Goal: Task Accomplishment & Management: Use online tool/utility

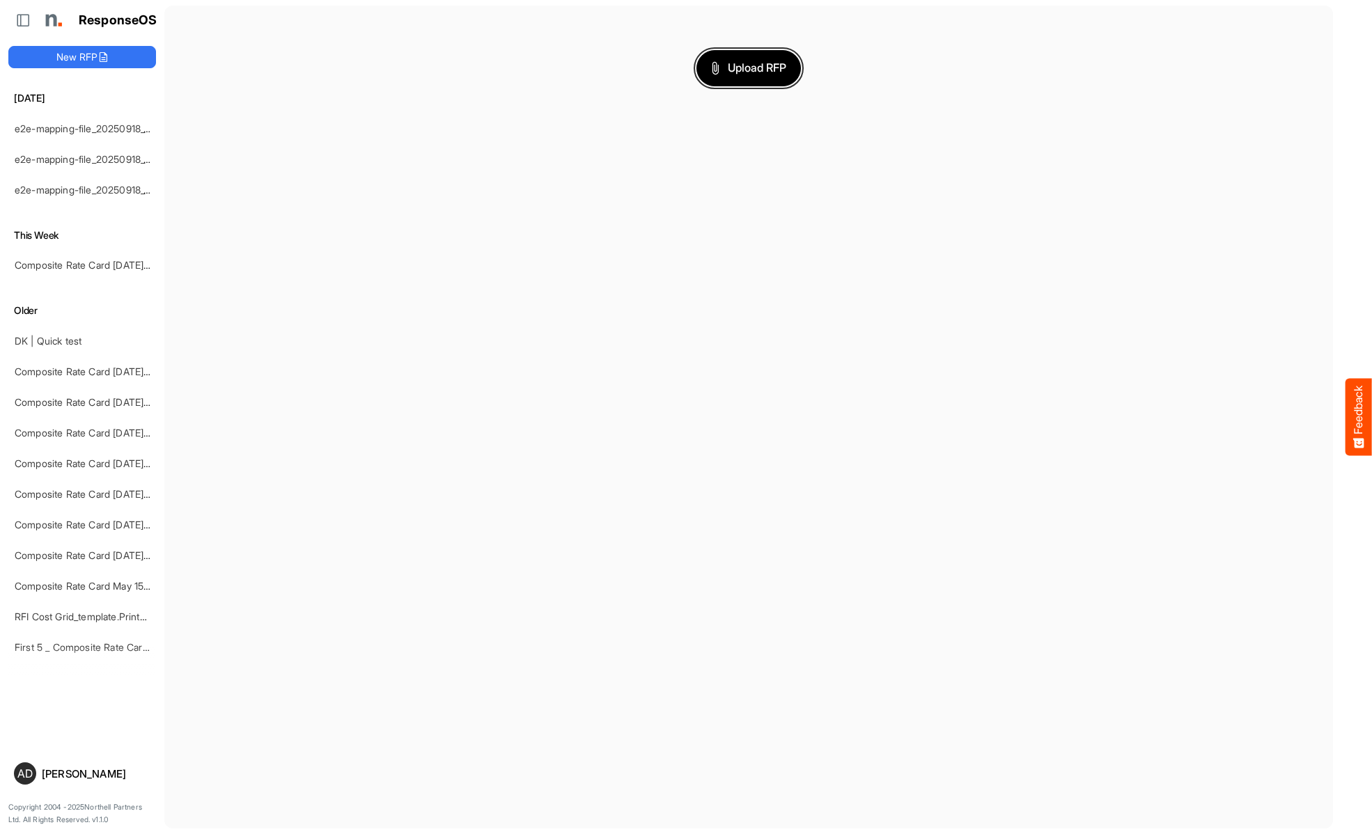
click at [749, 68] on span "Upload RFP" at bounding box center [748, 68] width 75 height 18
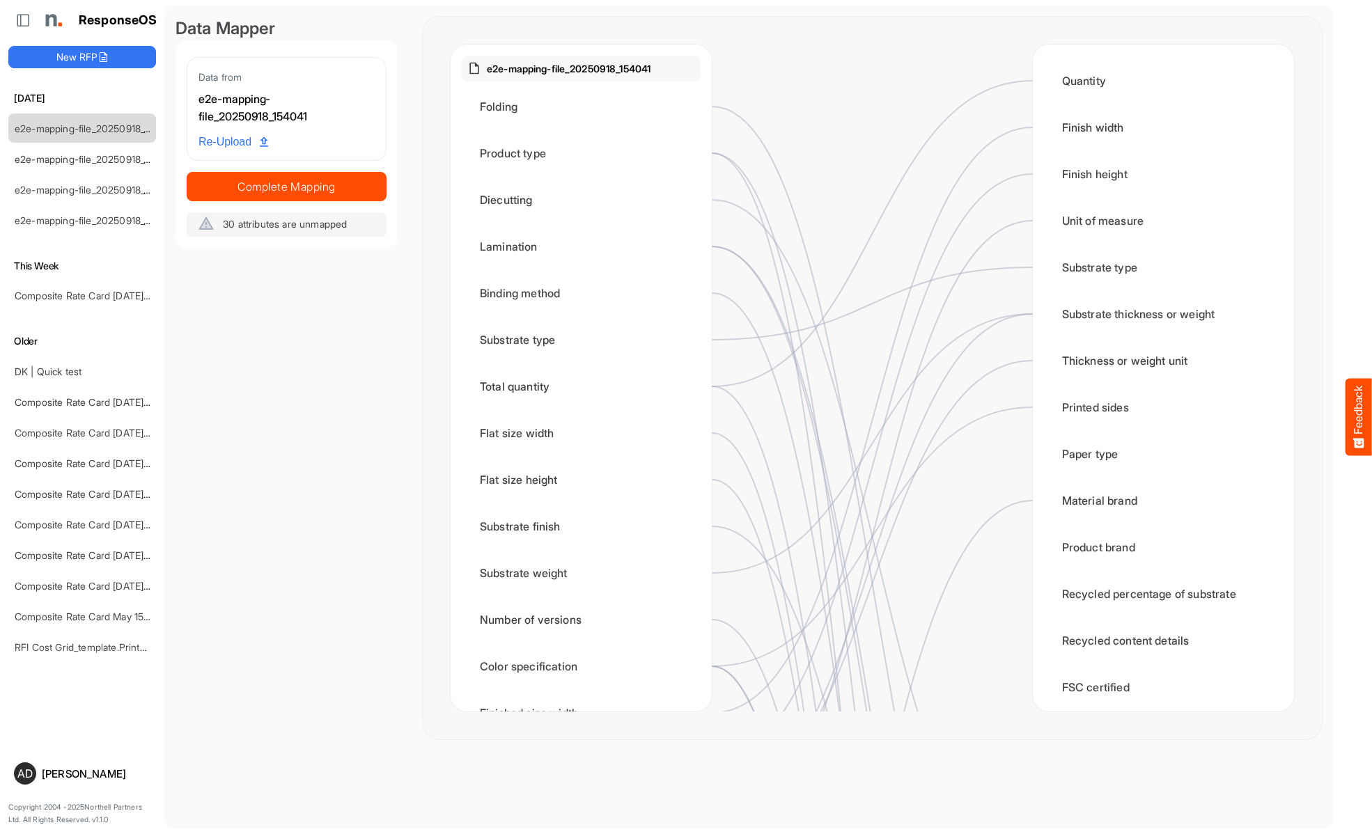
click at [585, 107] on div "Folding" at bounding box center [581, 106] width 239 height 43
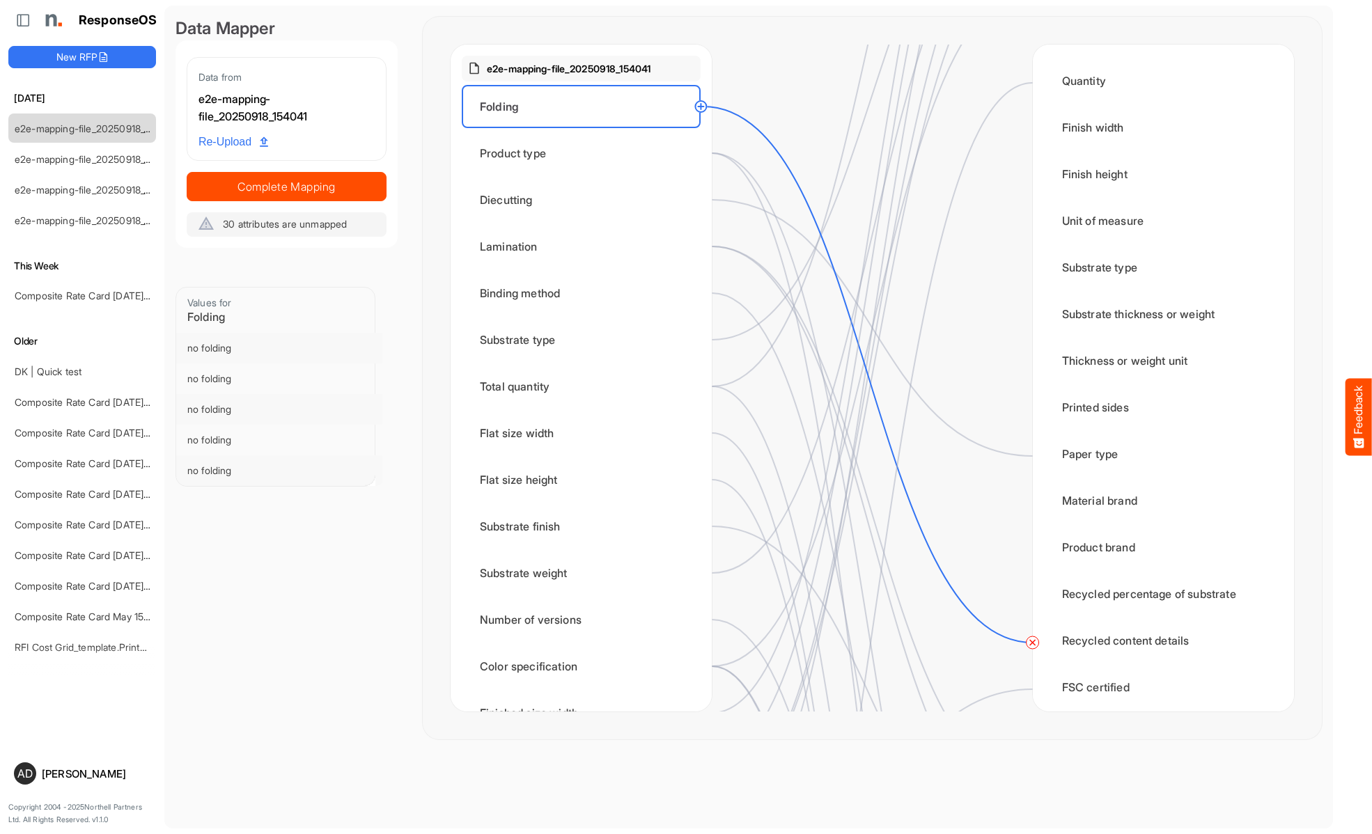
click at [1032, 643] on circle at bounding box center [1032, 642] width 17 height 17
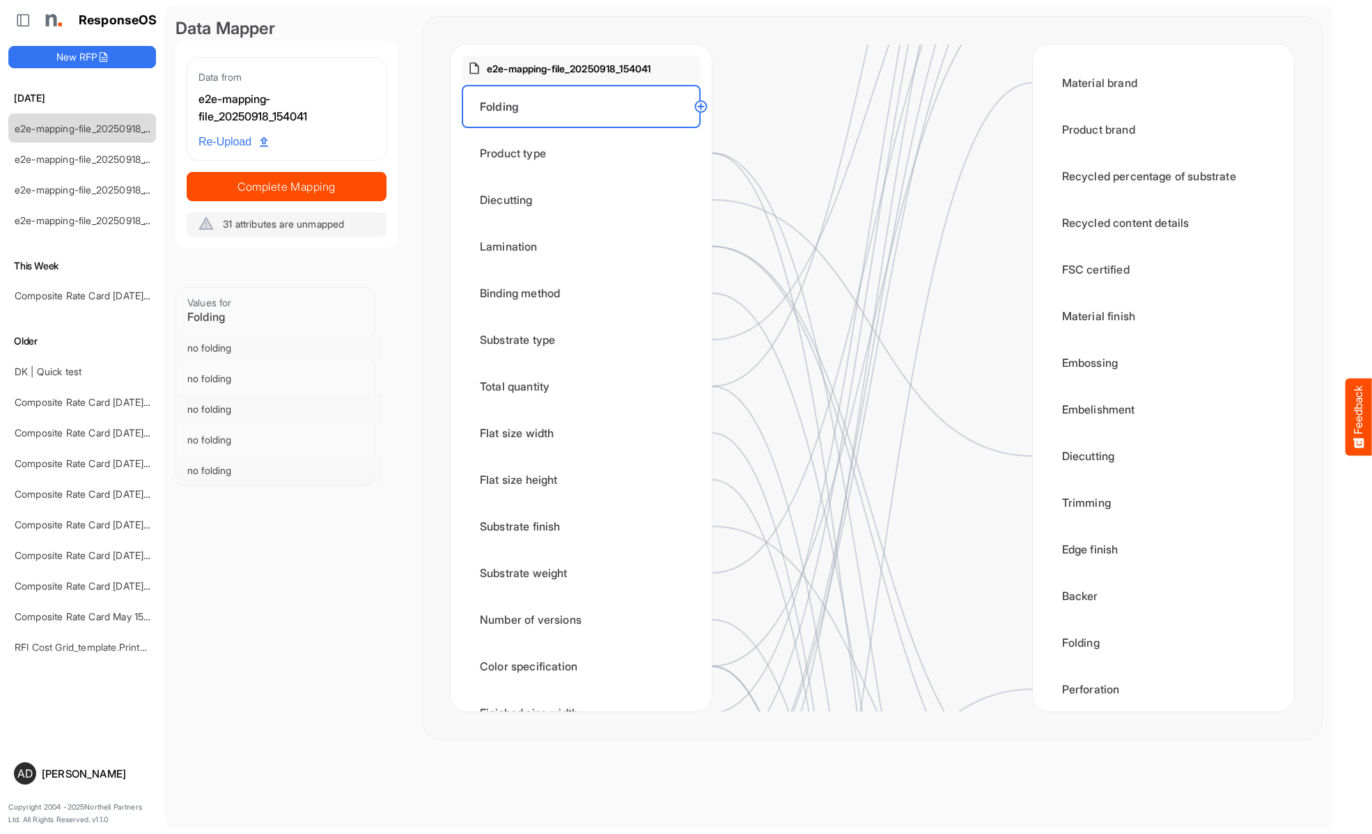
click at [585, 153] on div "Product type" at bounding box center [581, 153] width 239 height 43
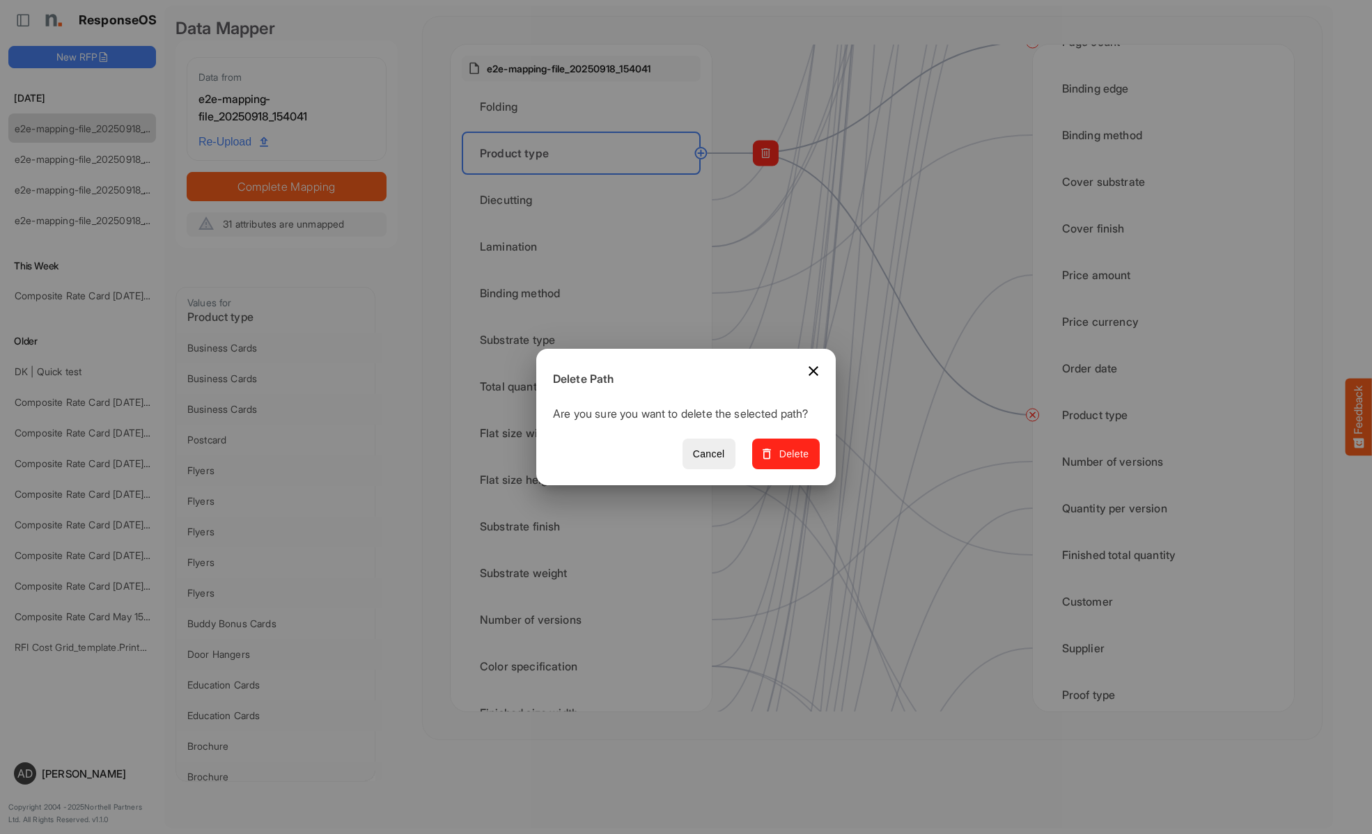
click at [790, 462] on span "Delete" at bounding box center [786, 454] width 47 height 17
click at [585, 200] on div "Diecutting" at bounding box center [581, 199] width 239 height 43
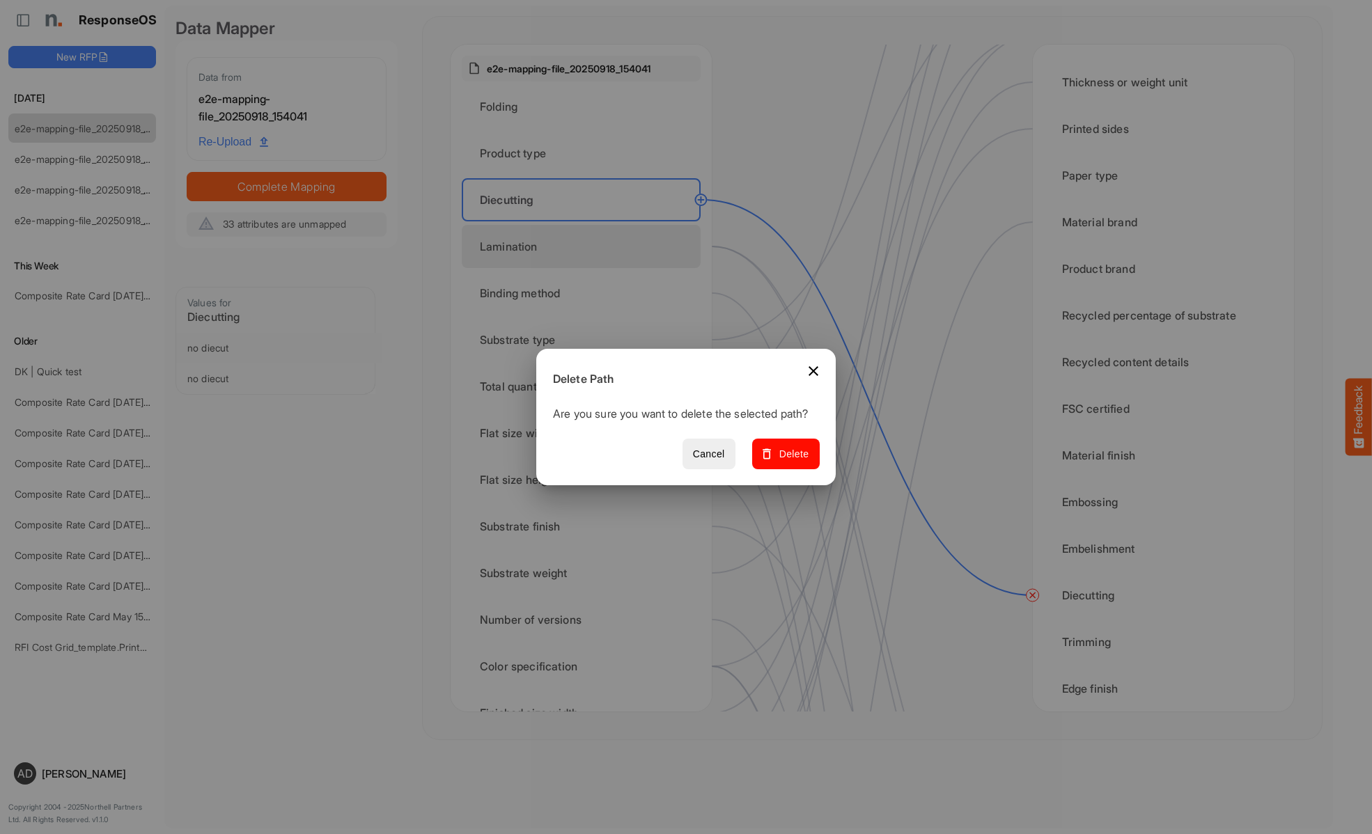
click at [790, 462] on span "Delete" at bounding box center [786, 454] width 47 height 17
click at [585, 247] on div "Lamination" at bounding box center [581, 246] width 239 height 43
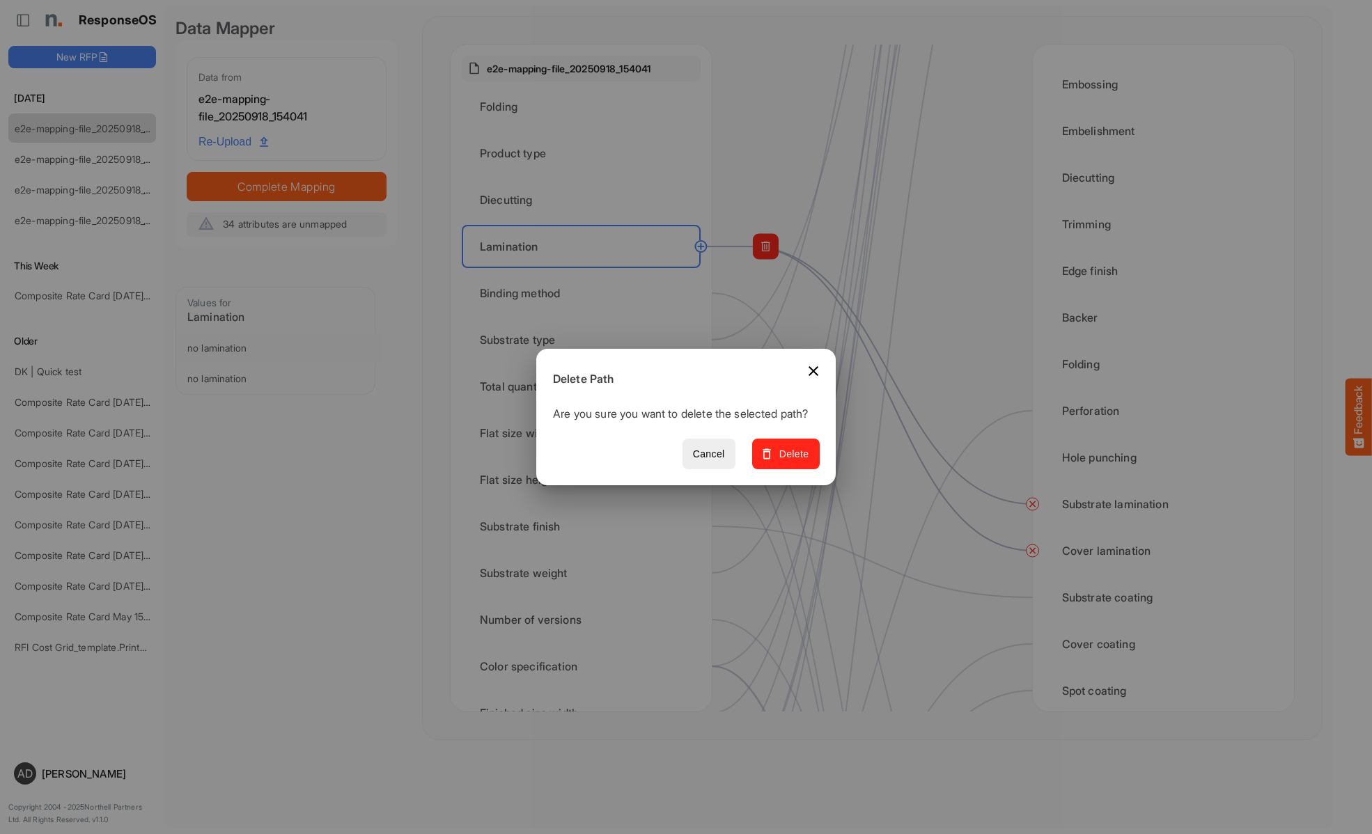
click at [790, 462] on span "Delete" at bounding box center [786, 454] width 47 height 17
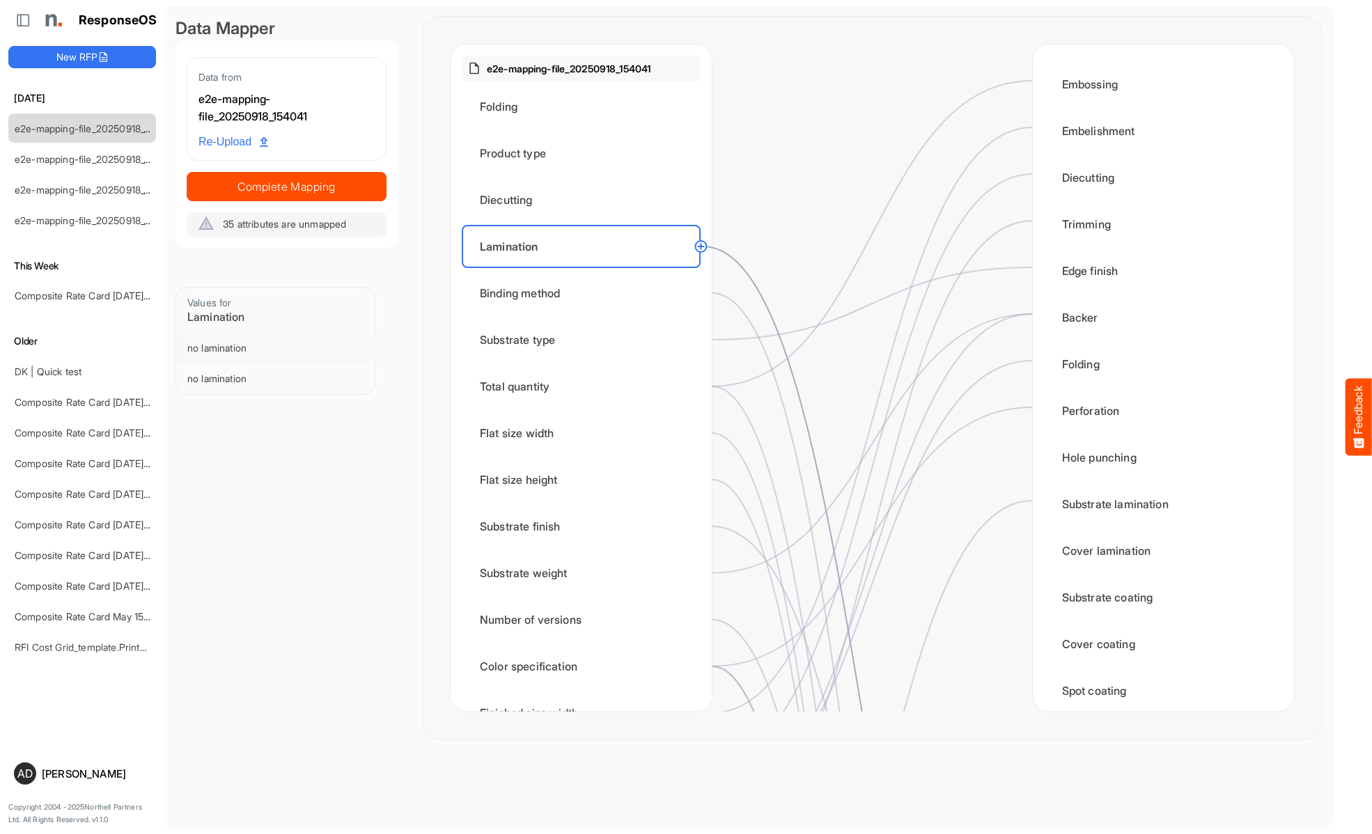
scroll to position [557, 0]
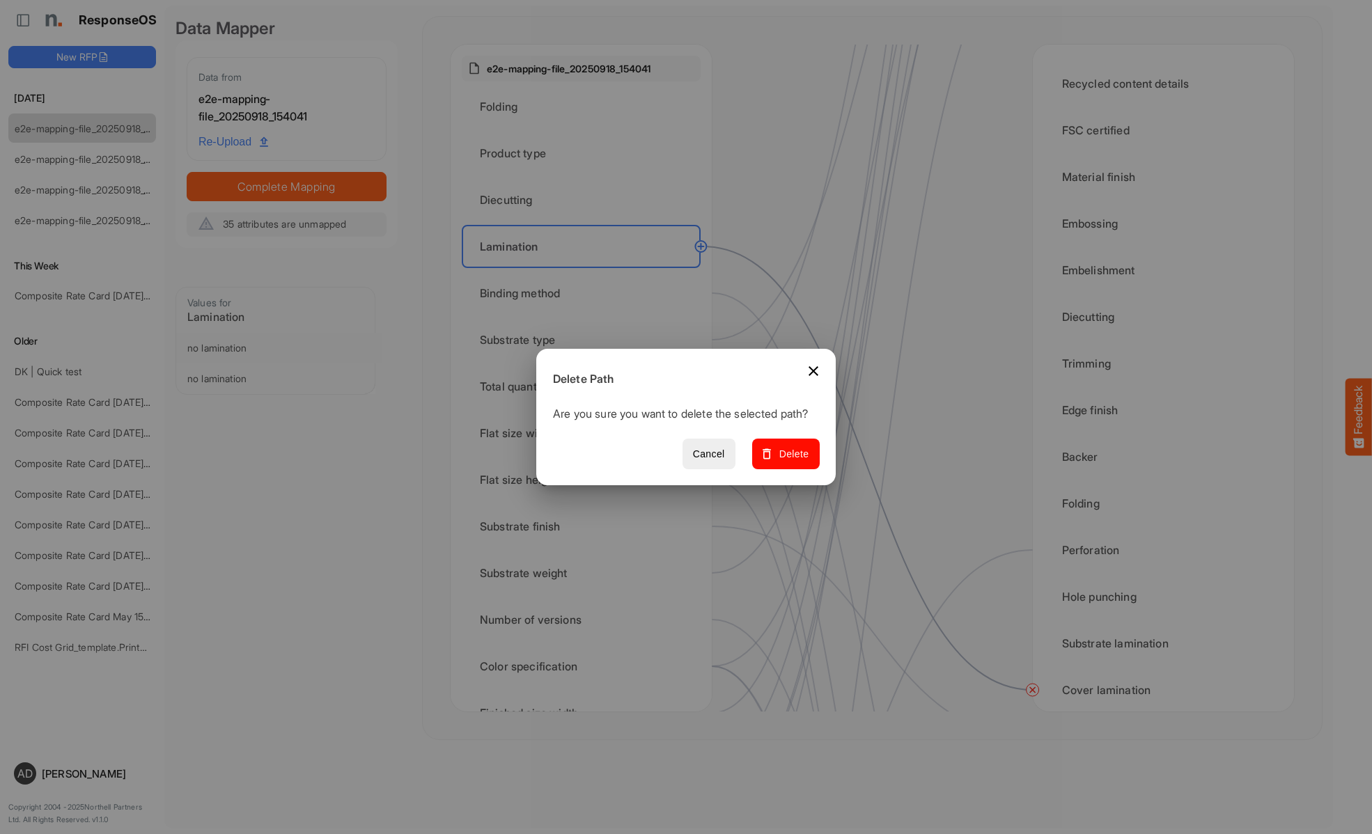
click at [790, 462] on span "Delete" at bounding box center [786, 454] width 47 height 17
click at [585, 293] on div "Binding method" at bounding box center [581, 293] width 239 height 43
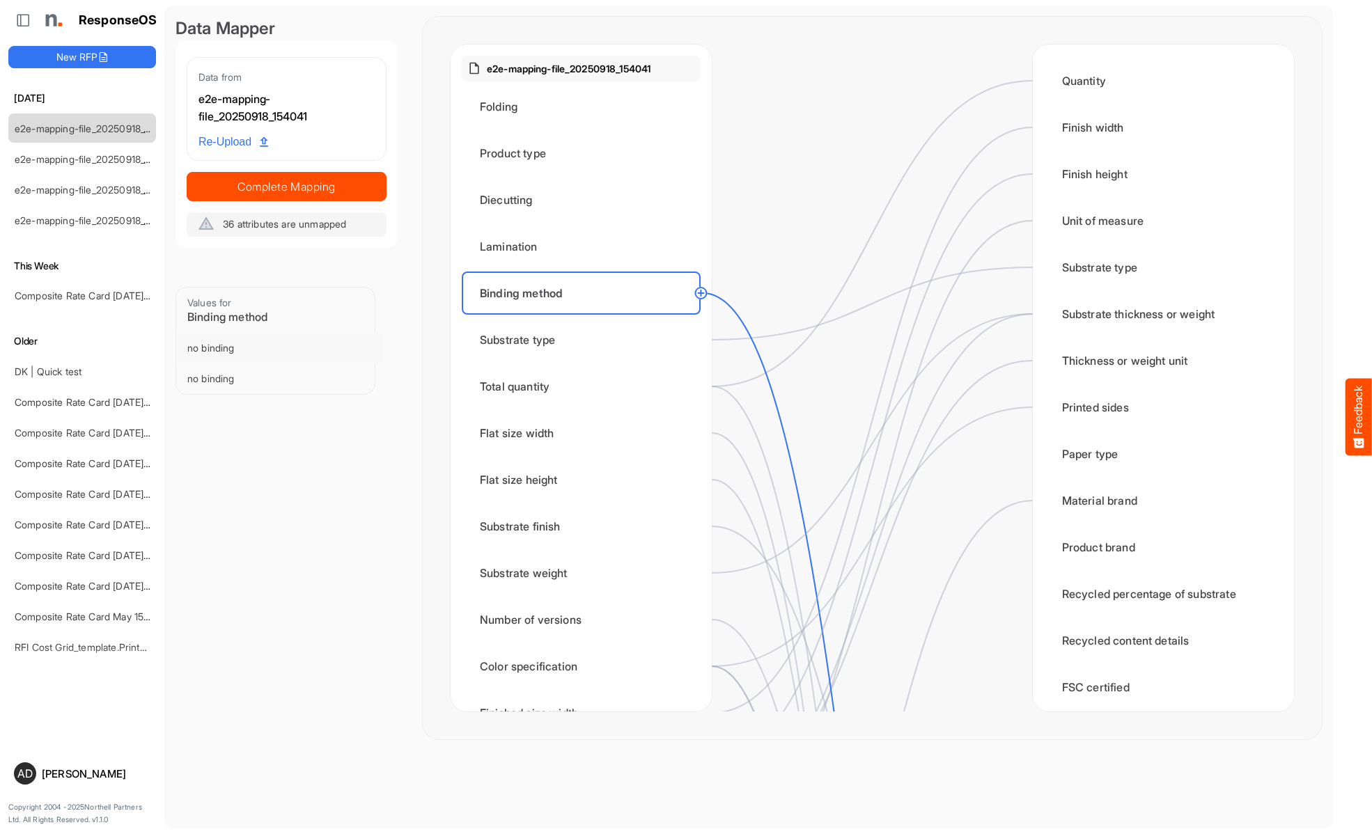
scroll to position [975, 0]
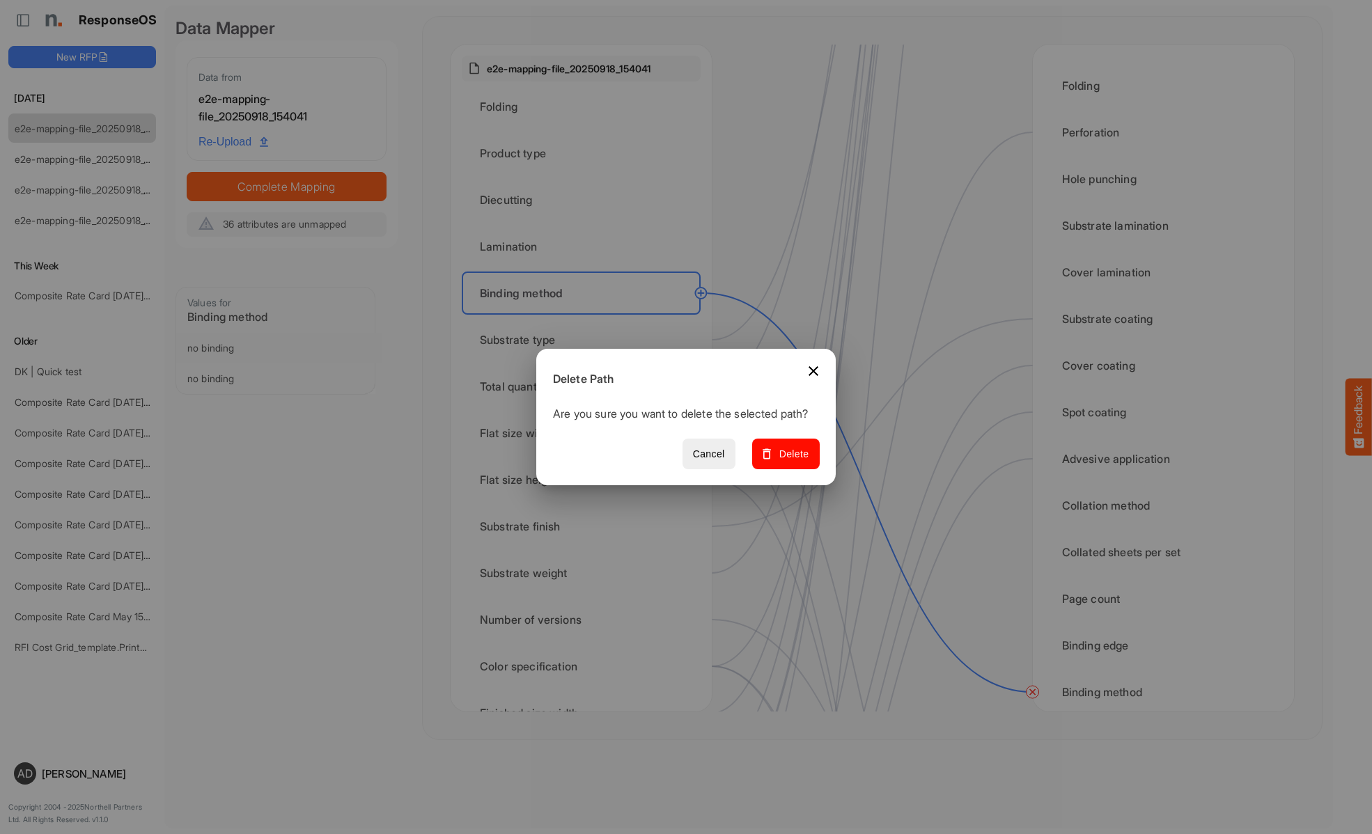
click at [790, 462] on span "Delete" at bounding box center [786, 454] width 47 height 17
click at [585, 340] on div "Substrate type" at bounding box center [581, 339] width 239 height 43
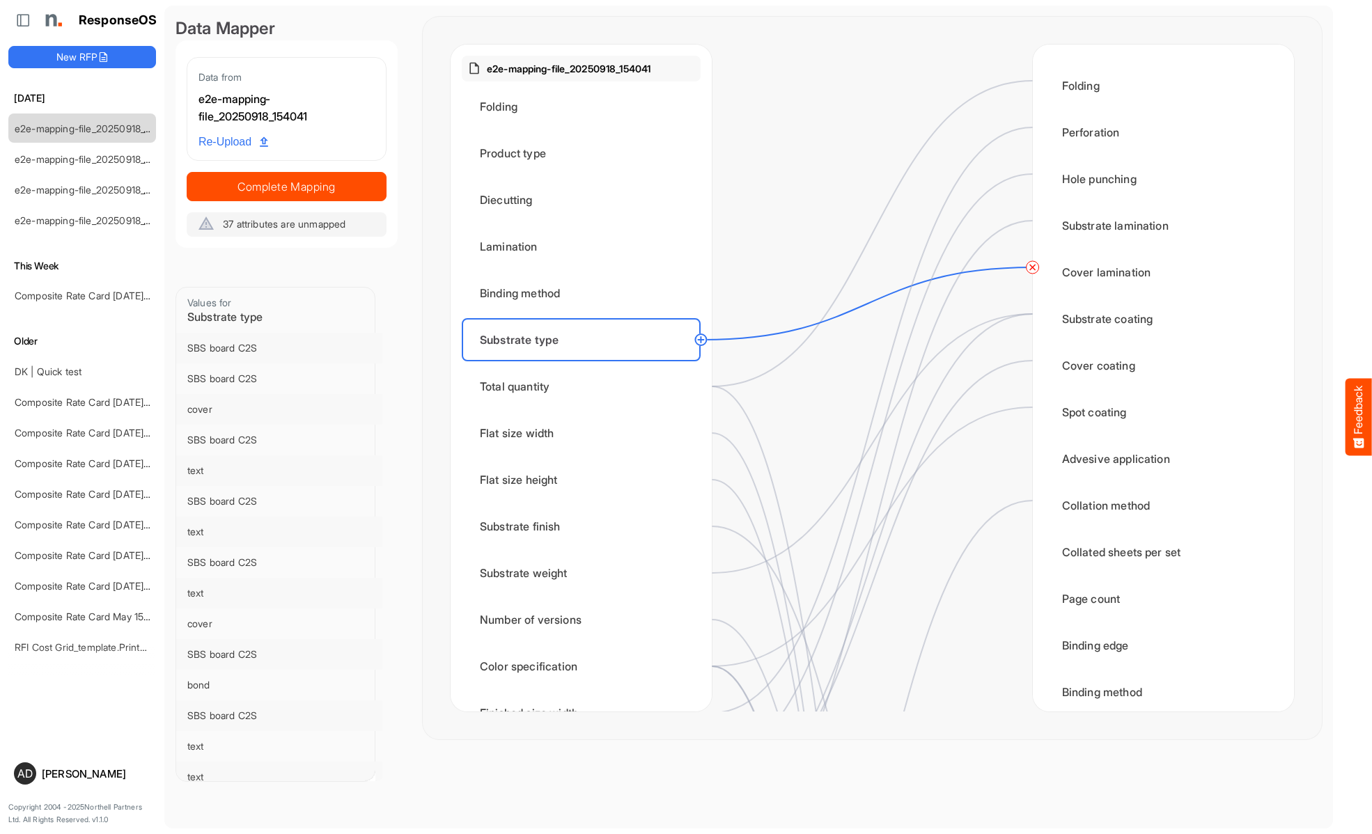
scroll to position [0, 0]
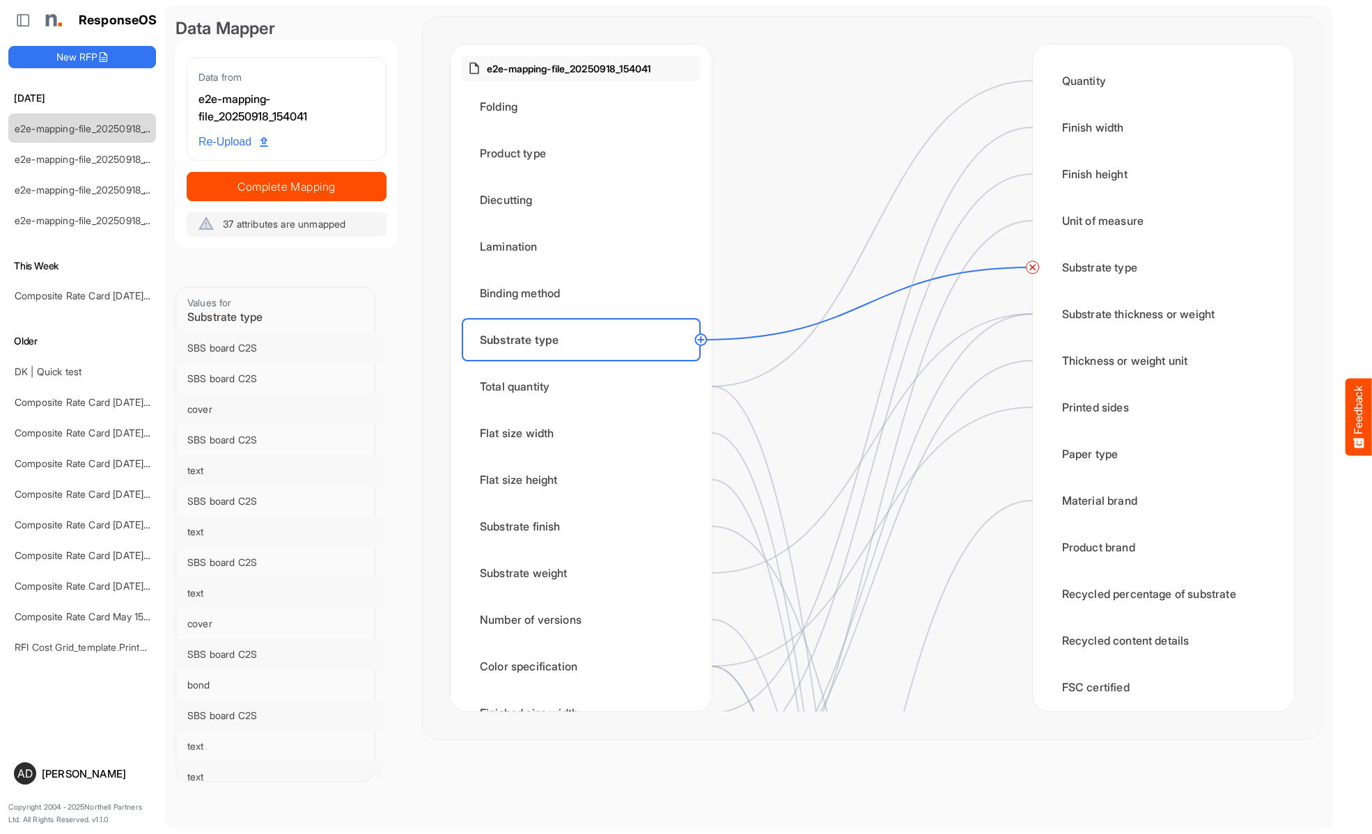
click at [1032, 267] on circle at bounding box center [1032, 267] width 17 height 17
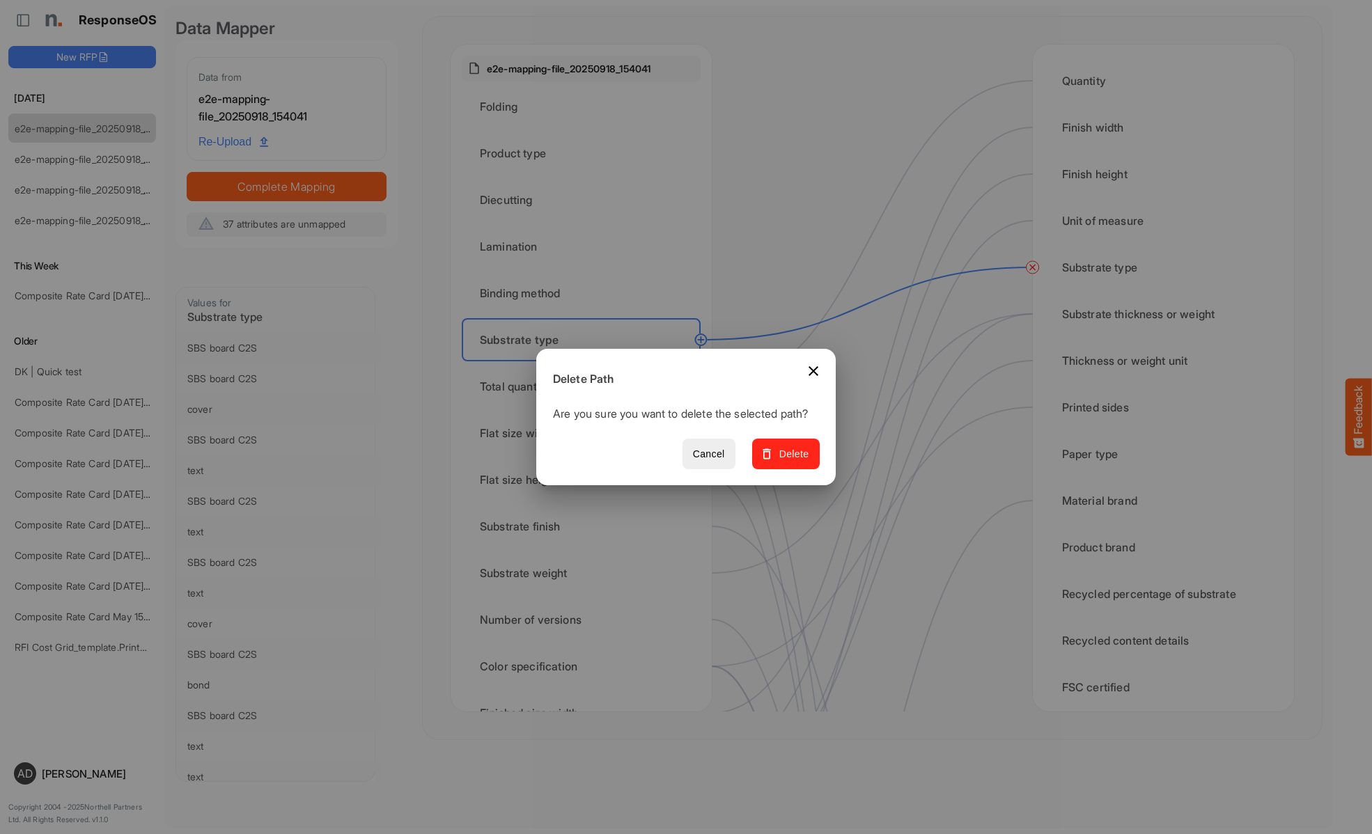
click at [790, 462] on span "Delete" at bounding box center [786, 454] width 47 height 17
click at [585, 386] on div "Total quantity" at bounding box center [581, 386] width 239 height 43
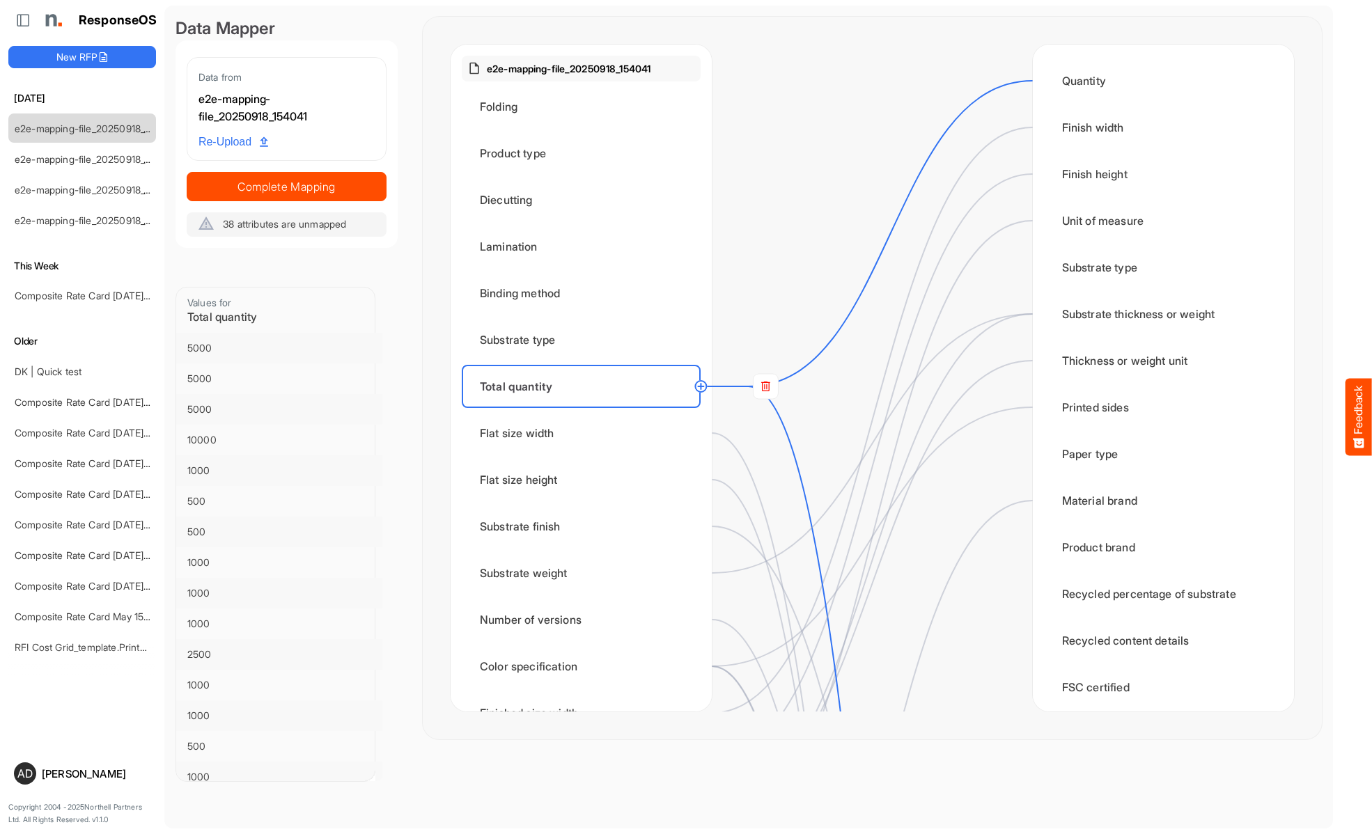
click at [765, 386] on rect at bounding box center [765, 386] width 25 height 25
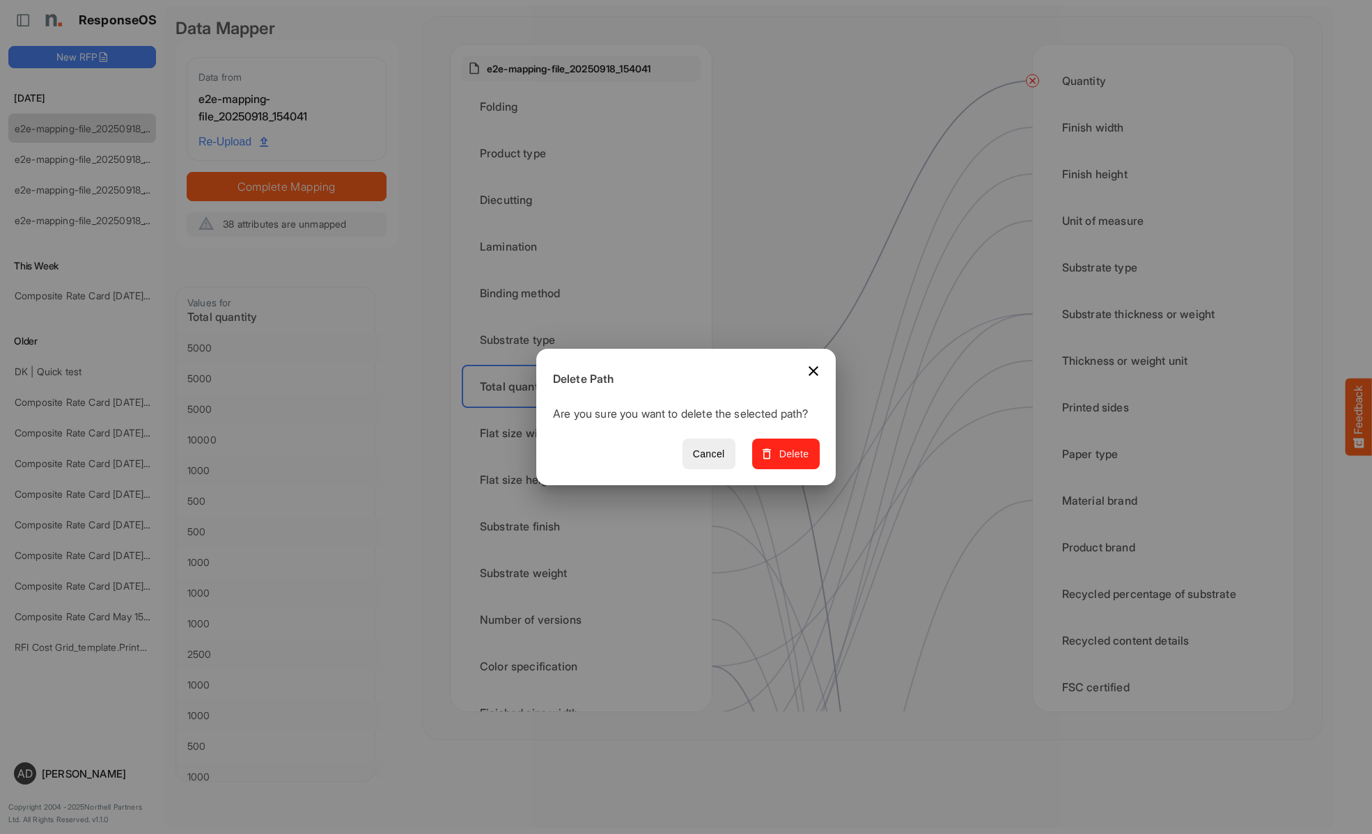
click at [790, 462] on span "Delete" at bounding box center [786, 454] width 47 height 17
click at [585, 433] on div "Flat size width" at bounding box center [581, 433] width 239 height 43
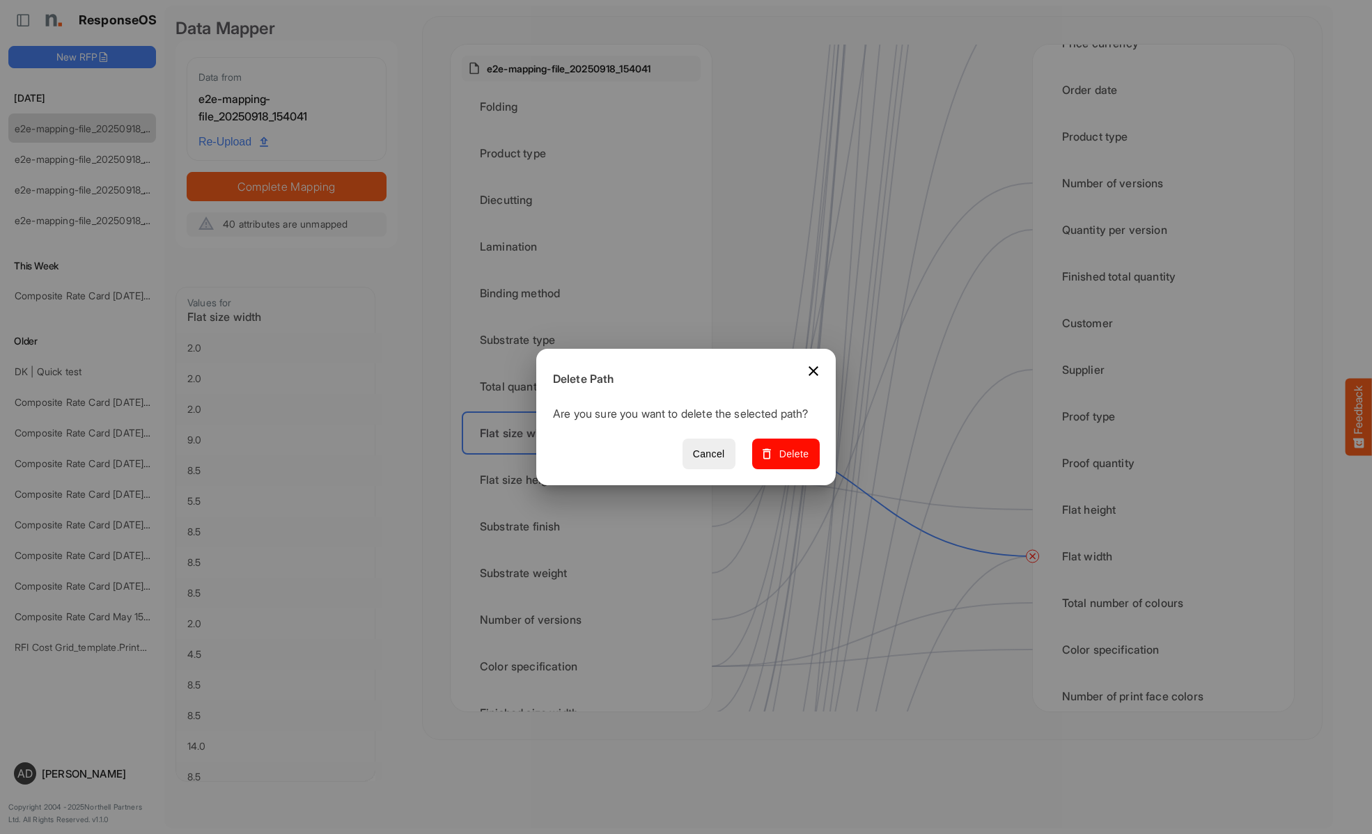
click at [790, 462] on span "Delete" at bounding box center [786, 454] width 47 height 17
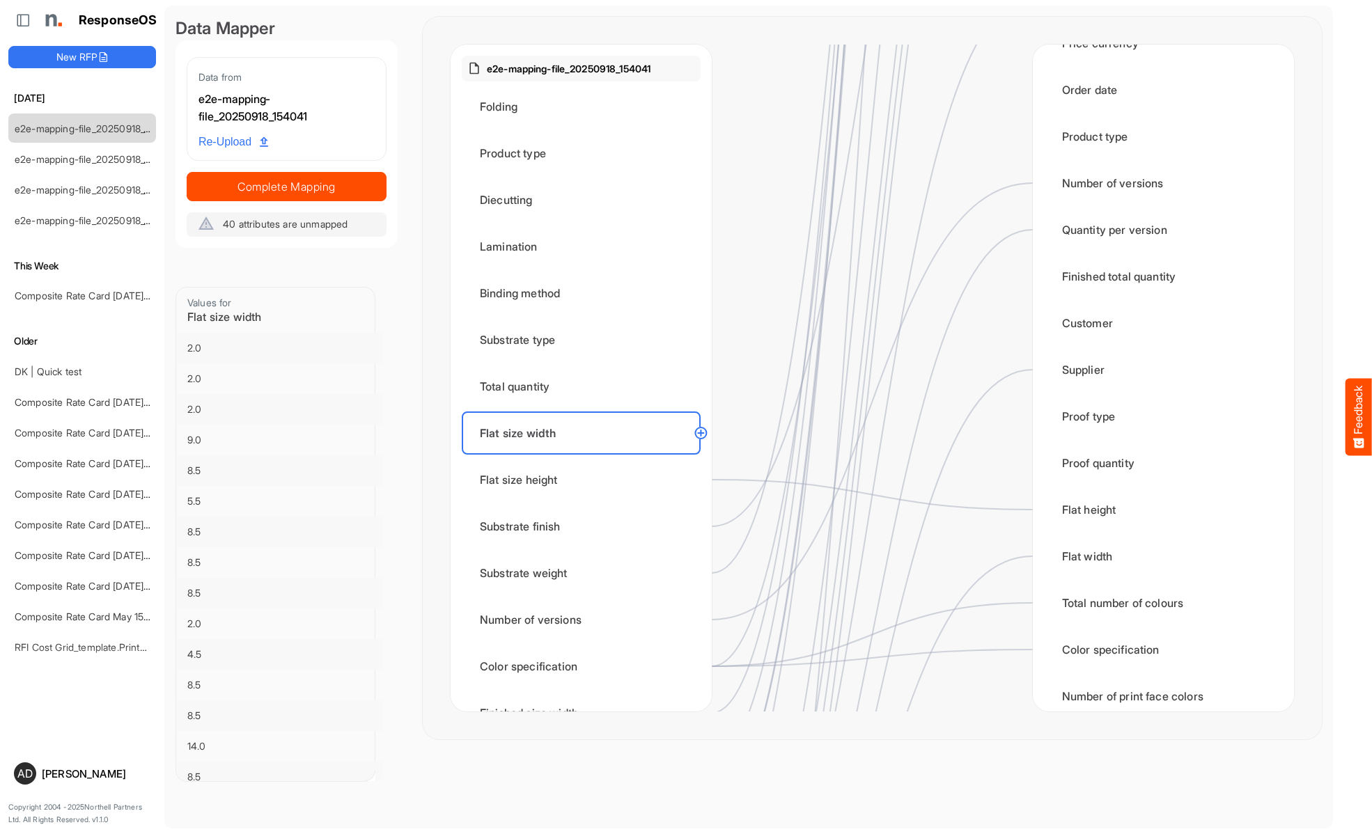
click at [585, 480] on div "Flat size height" at bounding box center [581, 479] width 239 height 43
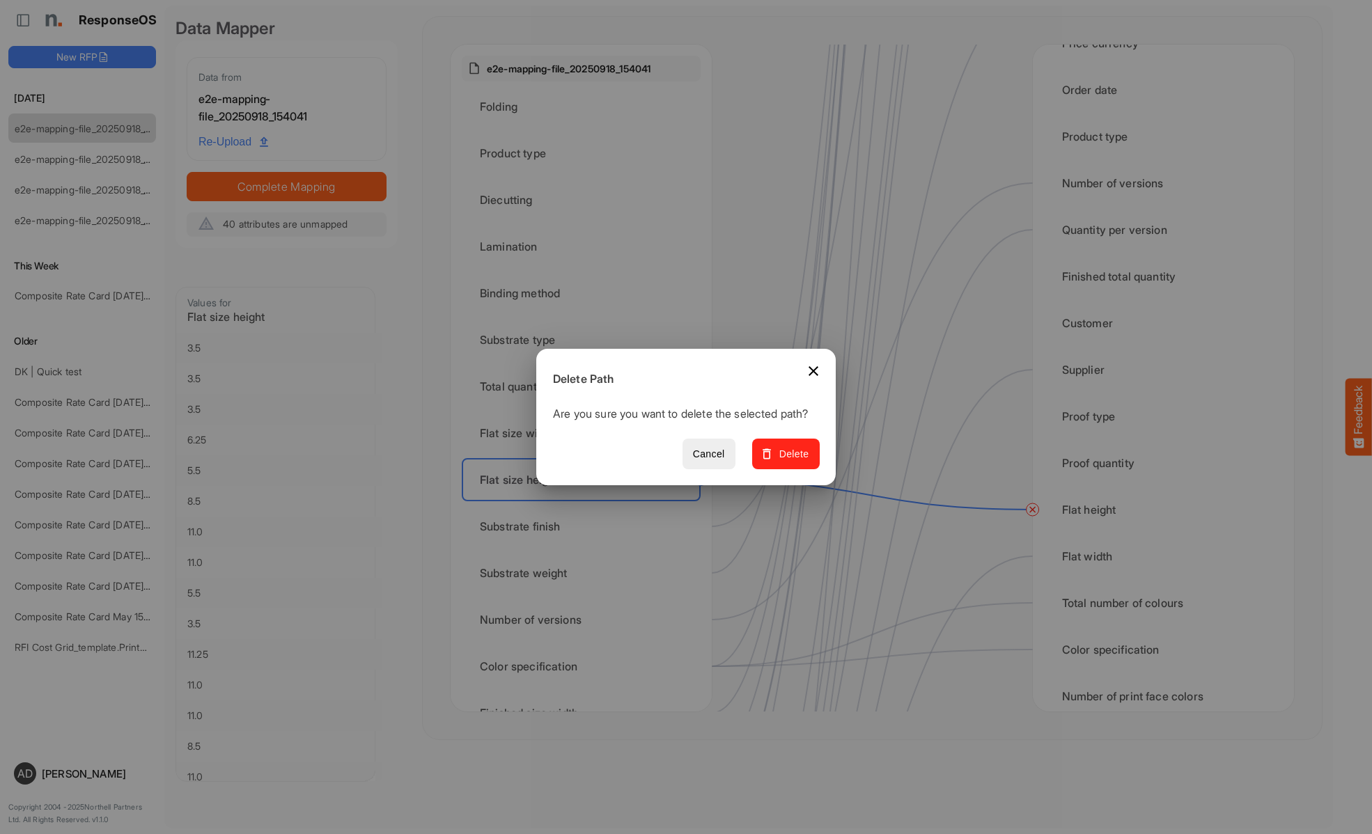
click at [790, 462] on span "Delete" at bounding box center [786, 454] width 47 height 17
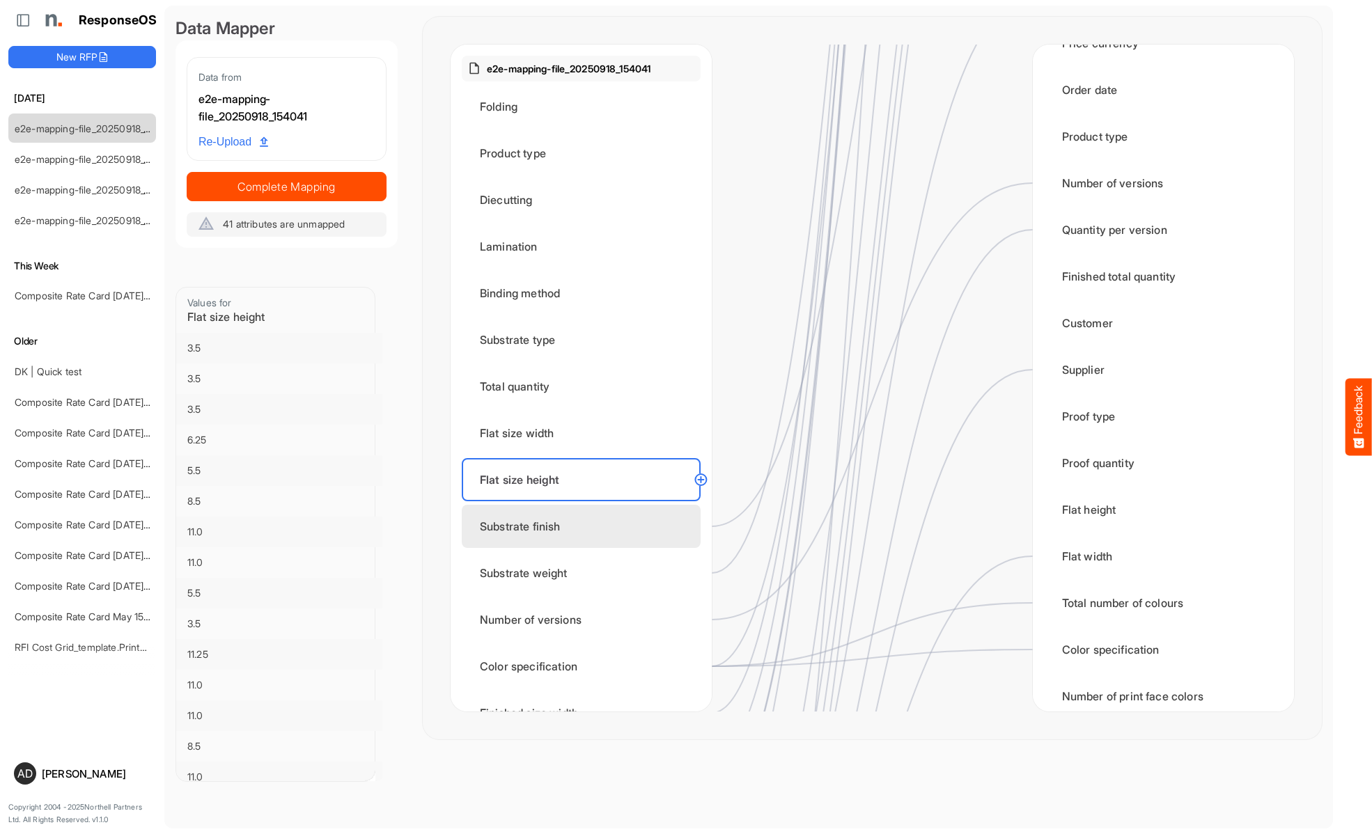
click at [585, 526] on div "Substrate finish" at bounding box center [581, 526] width 239 height 43
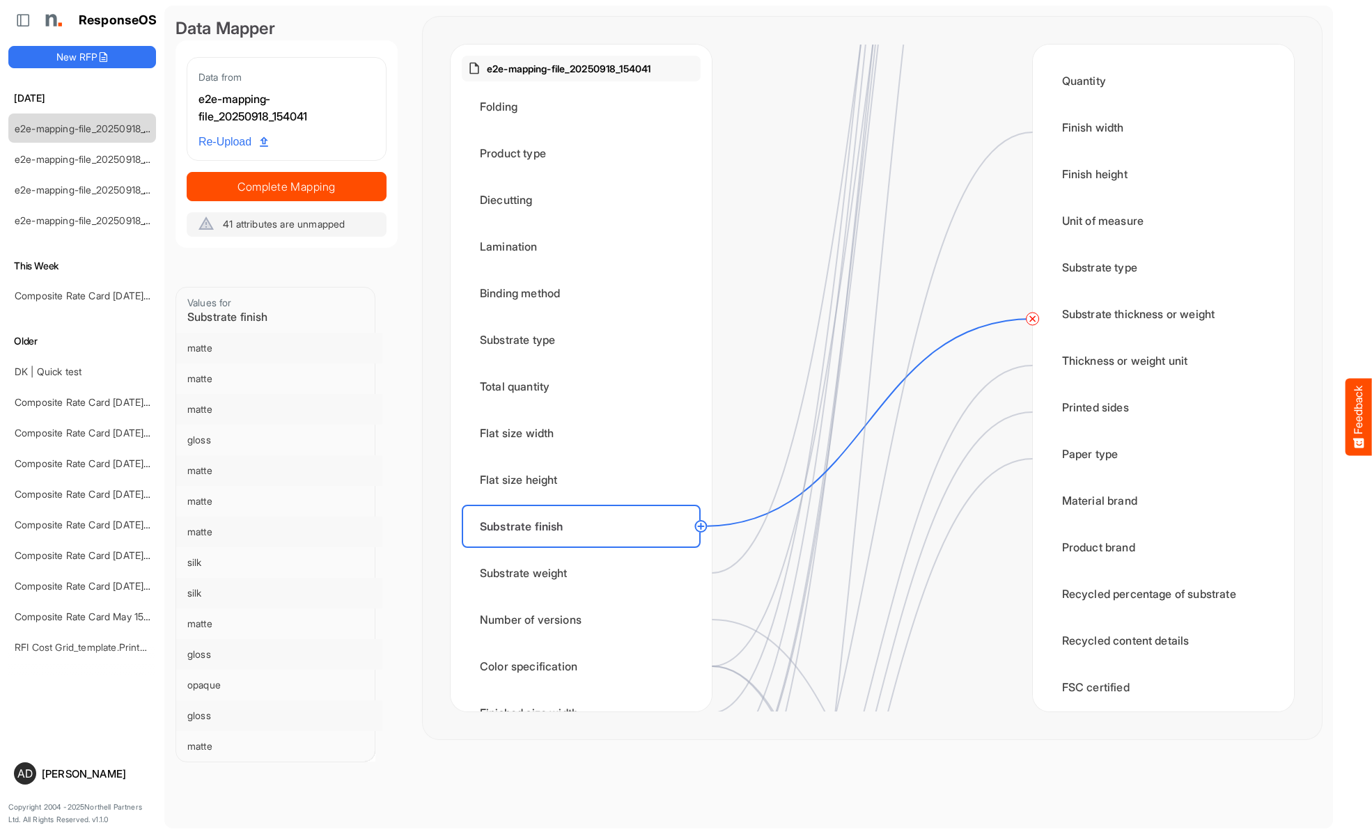
scroll to position [975, 0]
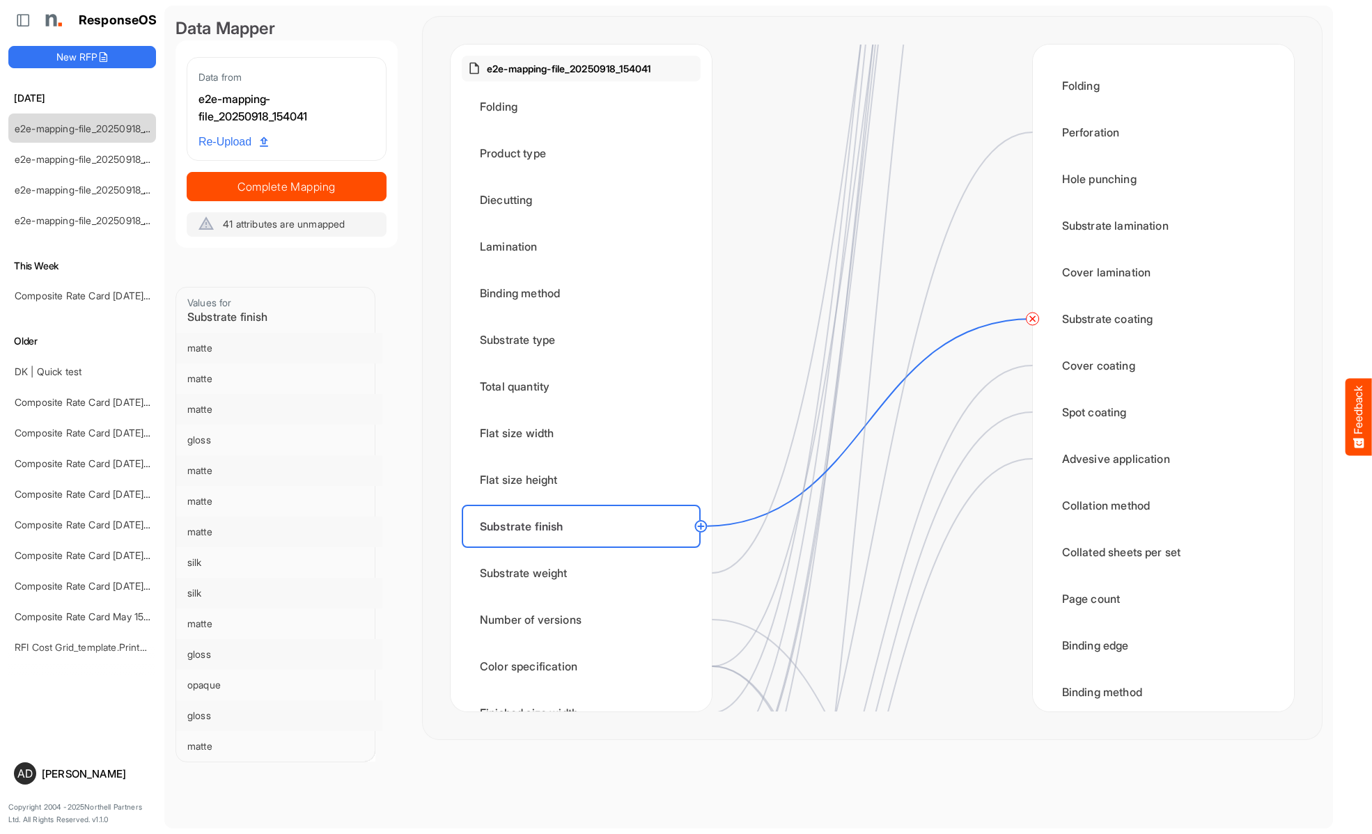
click at [1032, 319] on circle at bounding box center [1032, 319] width 17 height 17
click at [585, 573] on div "Substrate weight" at bounding box center [581, 573] width 239 height 43
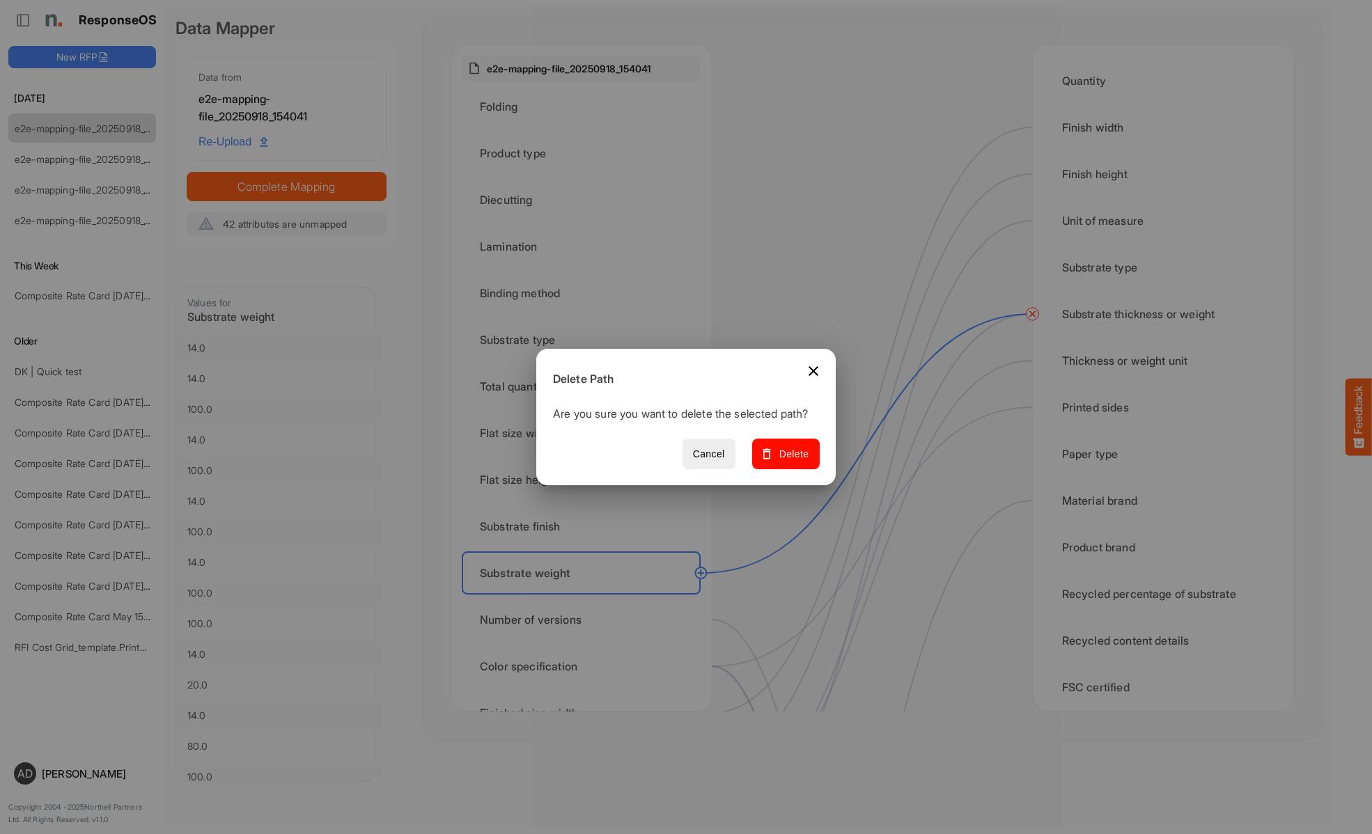
click at [790, 462] on span "Delete" at bounding box center [786, 454] width 47 height 17
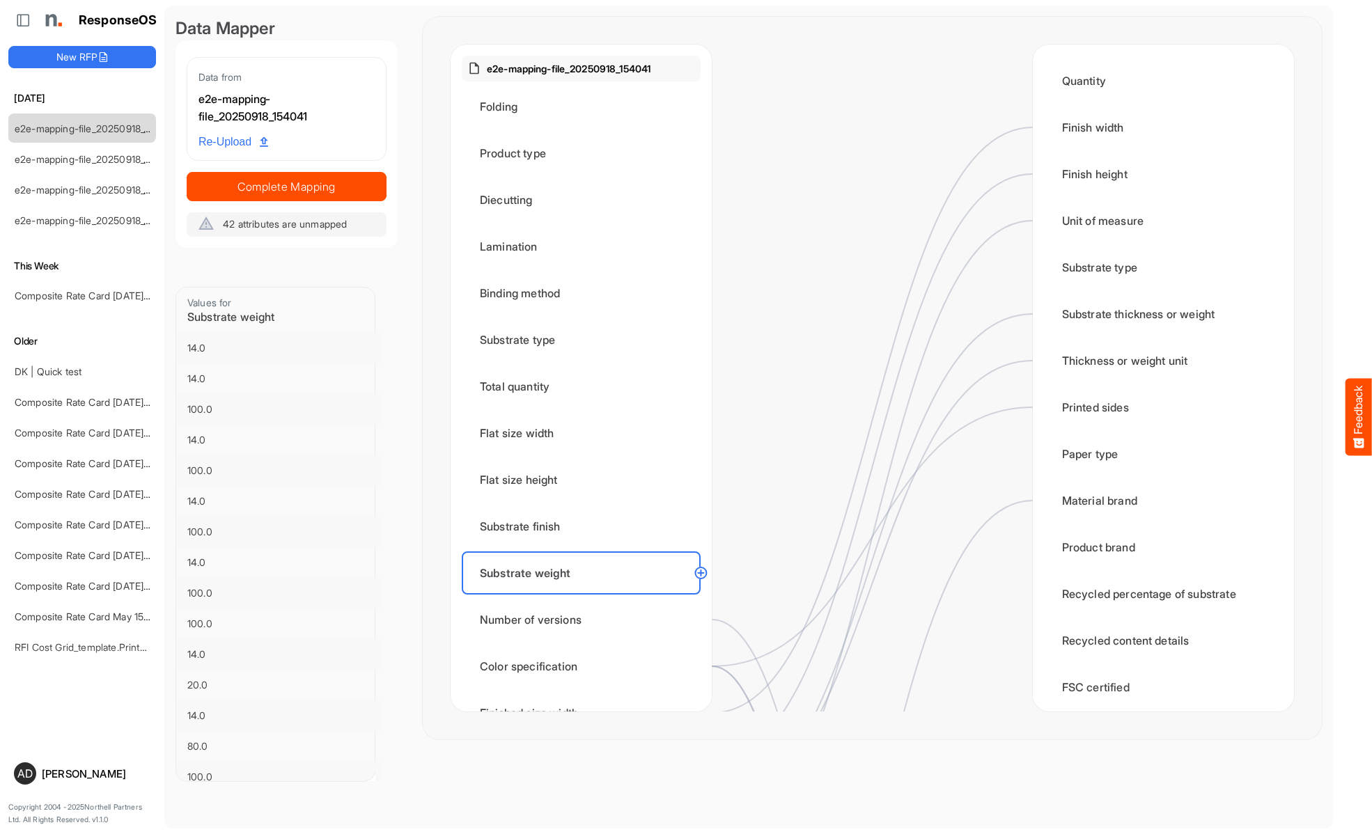
click at [585, 620] on div "Number of versions" at bounding box center [581, 619] width 239 height 43
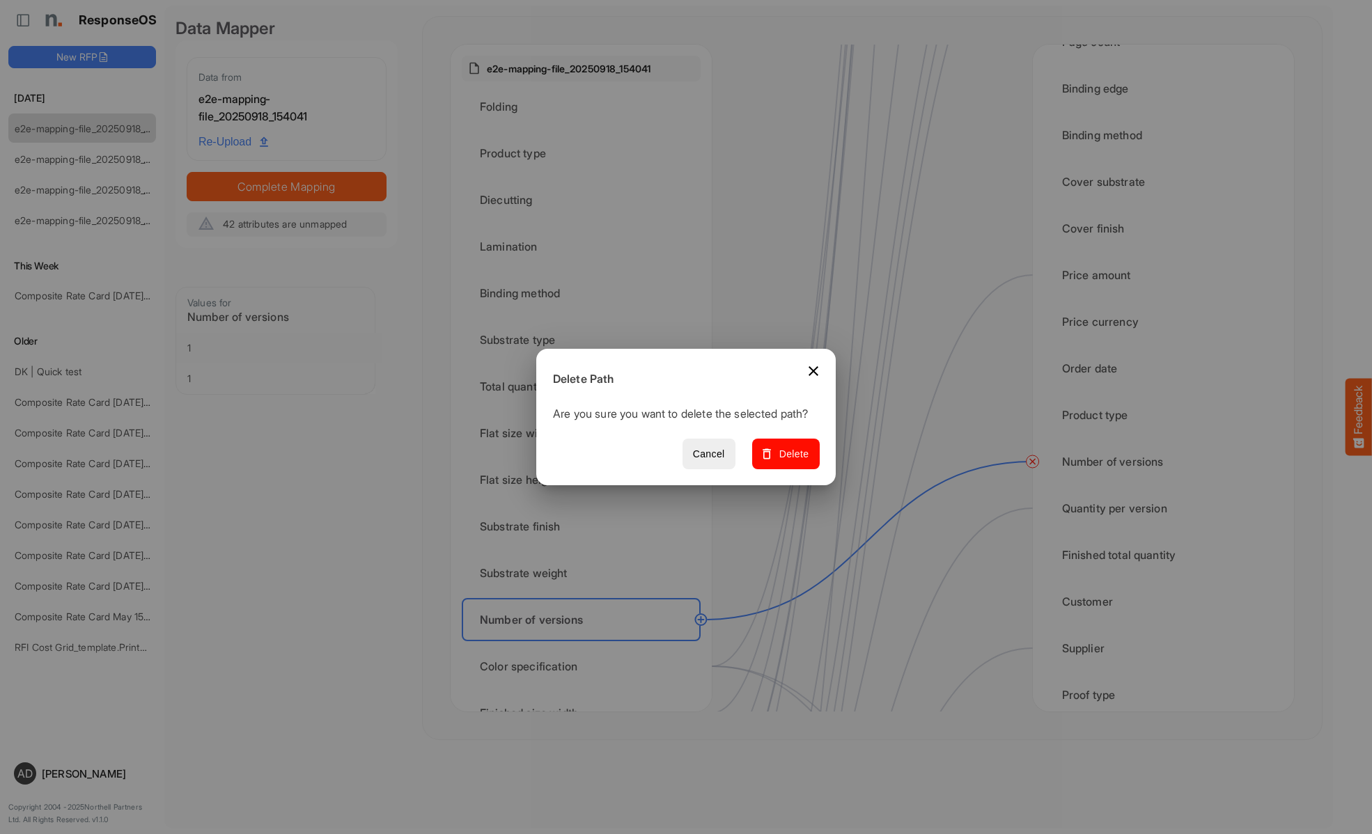
click at [790, 462] on span "Delete" at bounding box center [786, 454] width 47 height 17
click at [585, 666] on div "Color specification" at bounding box center [581, 666] width 239 height 43
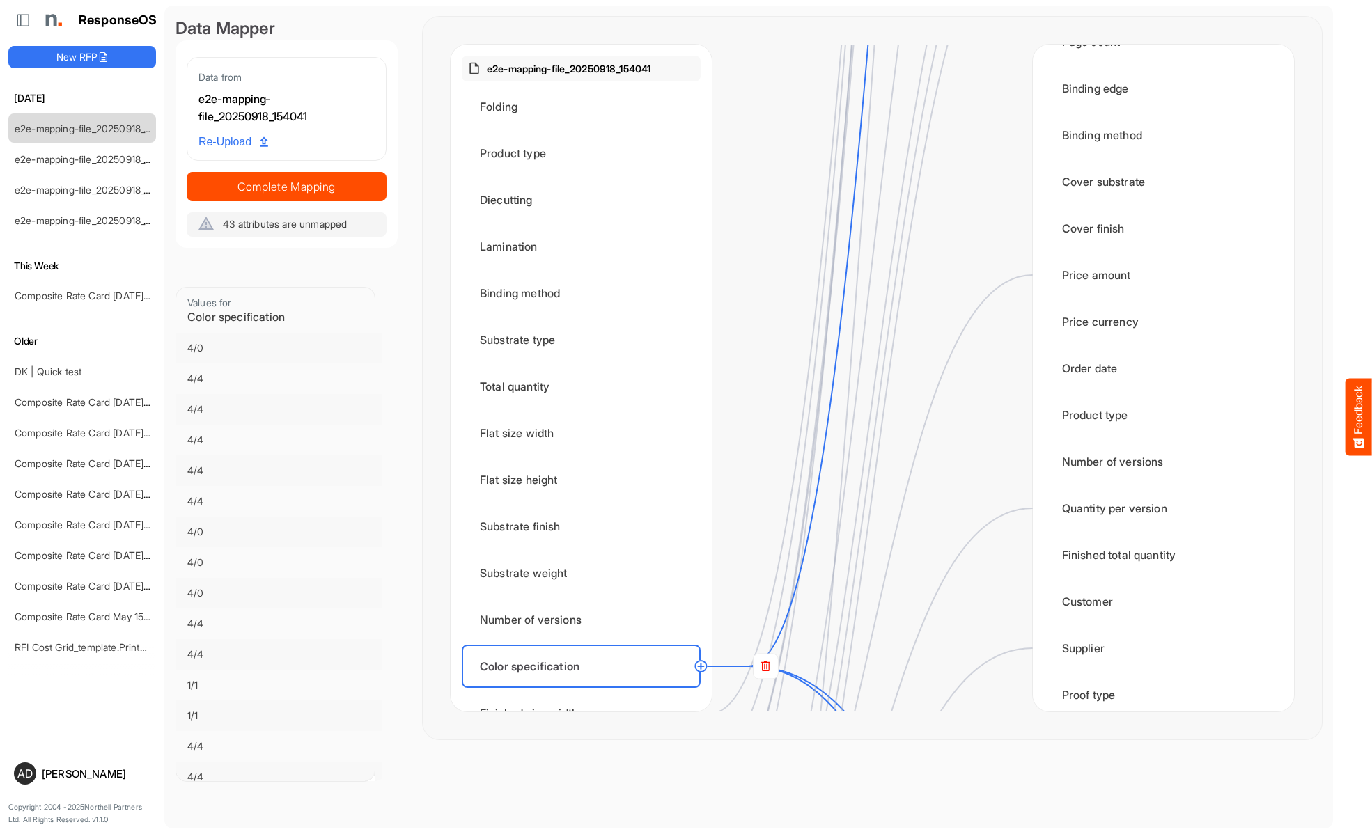
click at [765, 666] on rect at bounding box center [765, 666] width 25 height 25
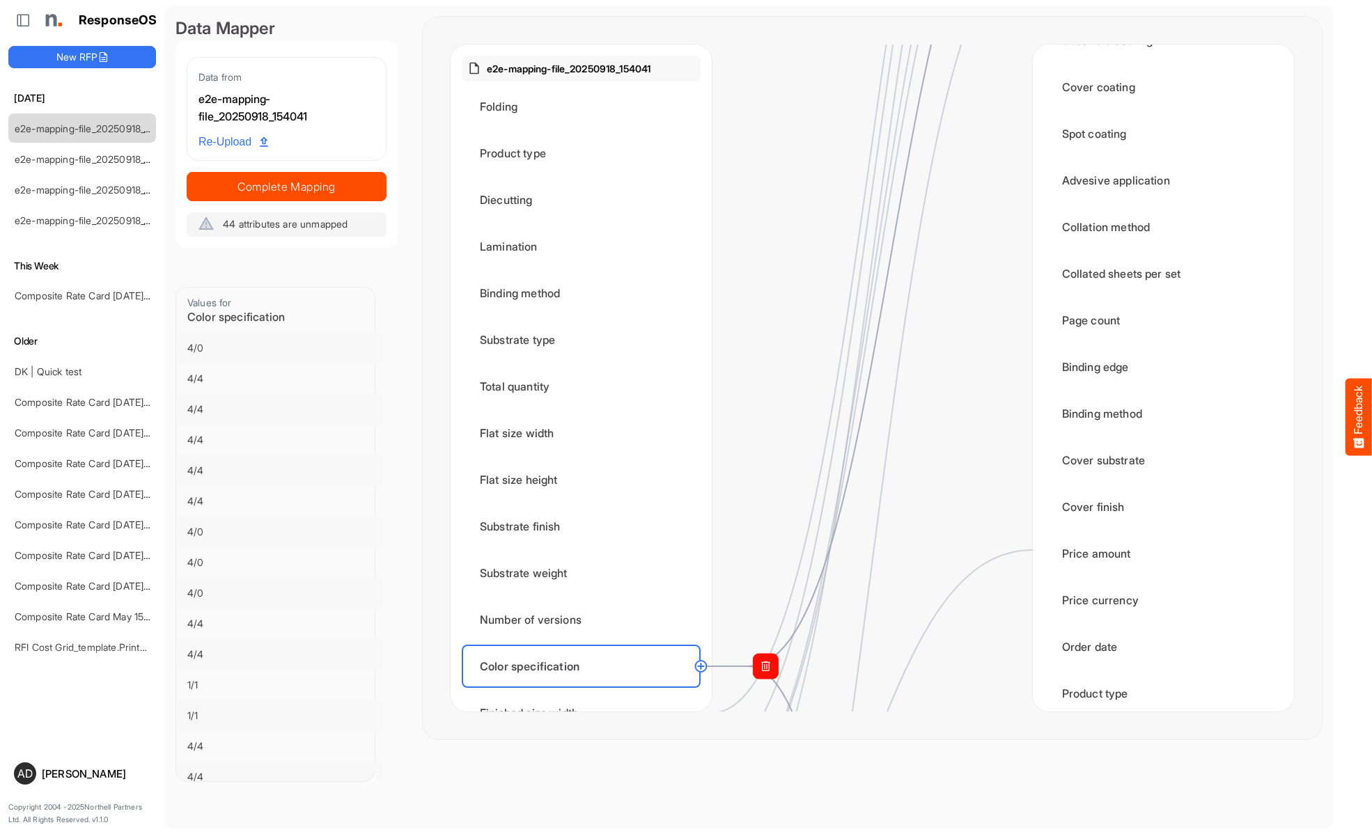
scroll to position [1811, 0]
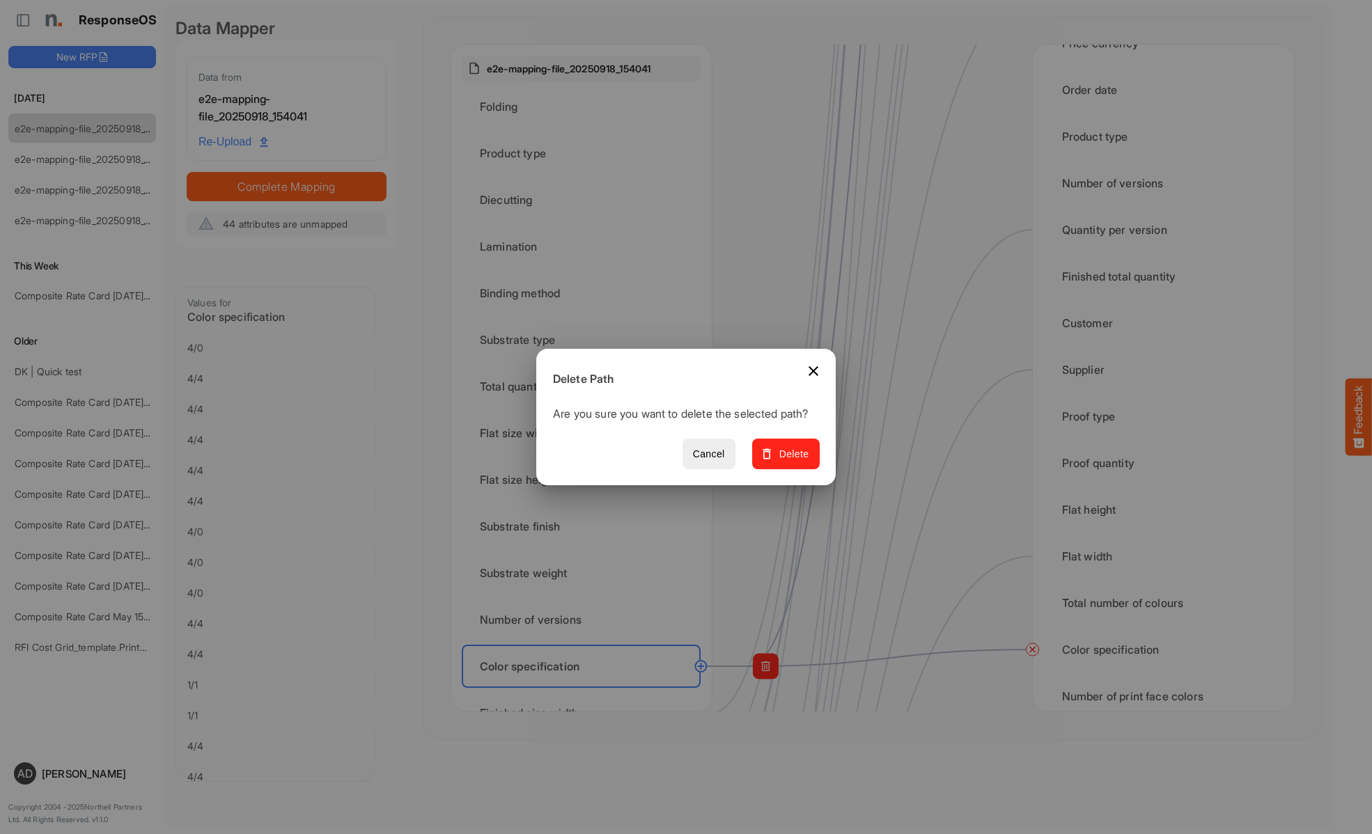
click at [790, 462] on span "Delete" at bounding box center [786, 454] width 47 height 17
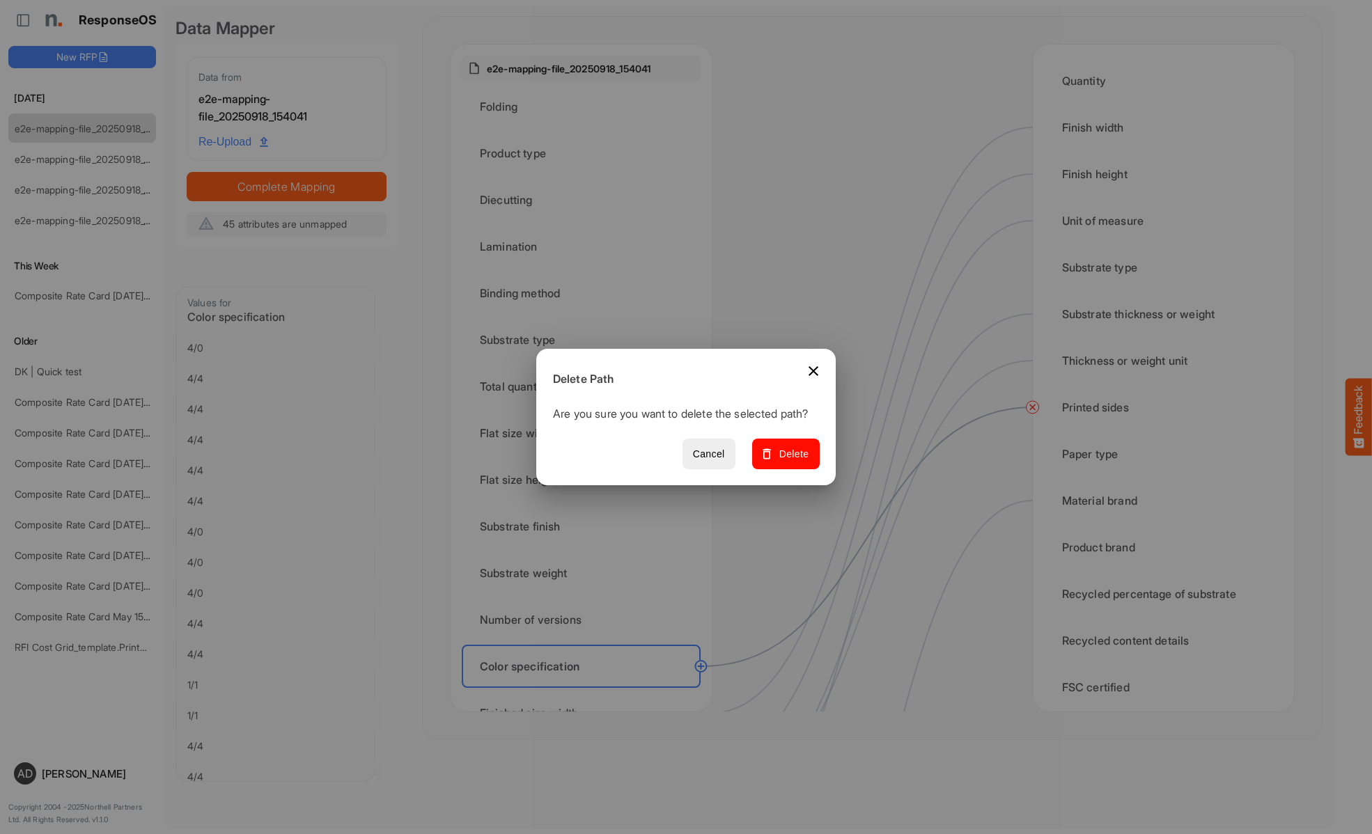
click at [790, 462] on span "Delete" at bounding box center [786, 454] width 47 height 17
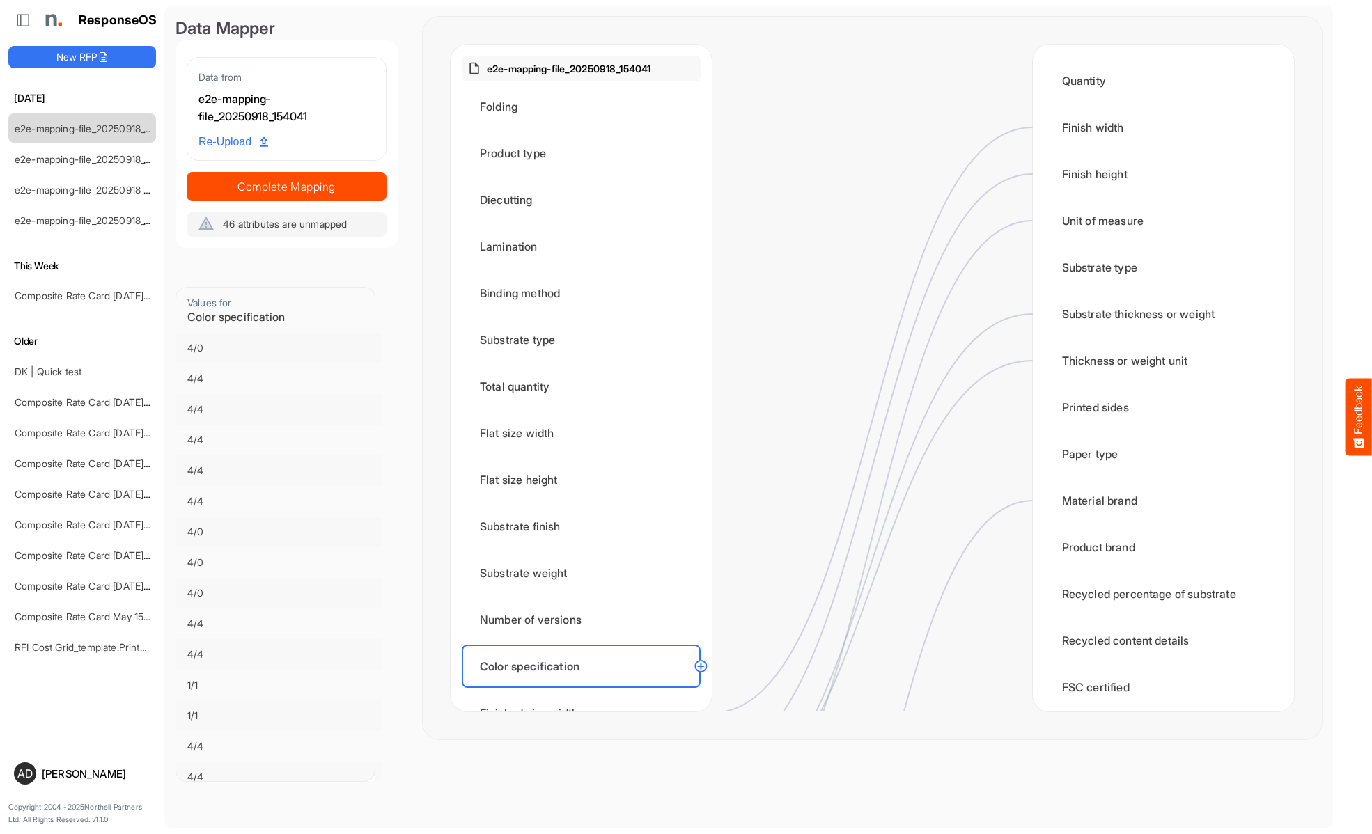
click at [585, 692] on div "Finished size width" at bounding box center [581, 713] width 239 height 43
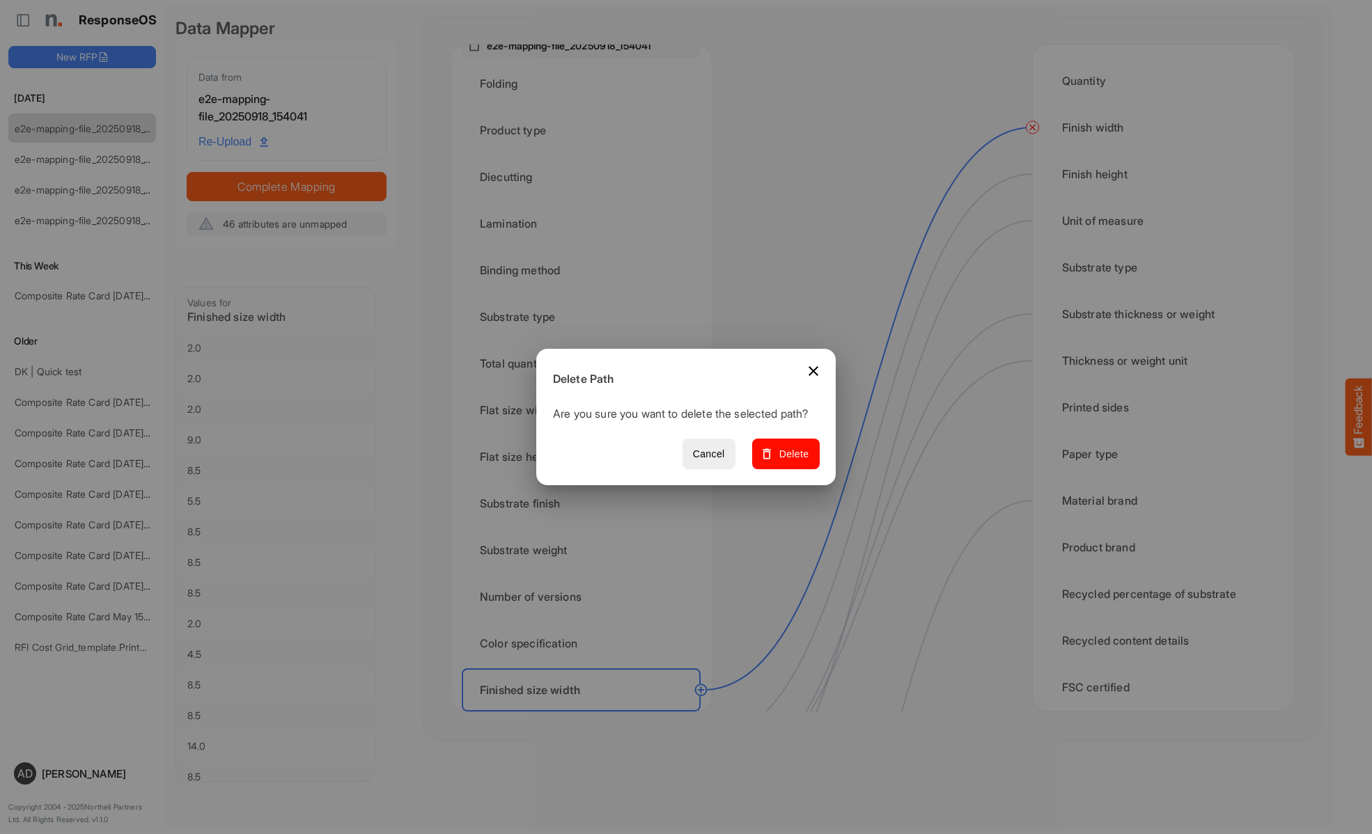
click at [790, 462] on span "Delete" at bounding box center [786, 454] width 47 height 17
click at [585, 715] on div "Finished size height" at bounding box center [581, 736] width 239 height 43
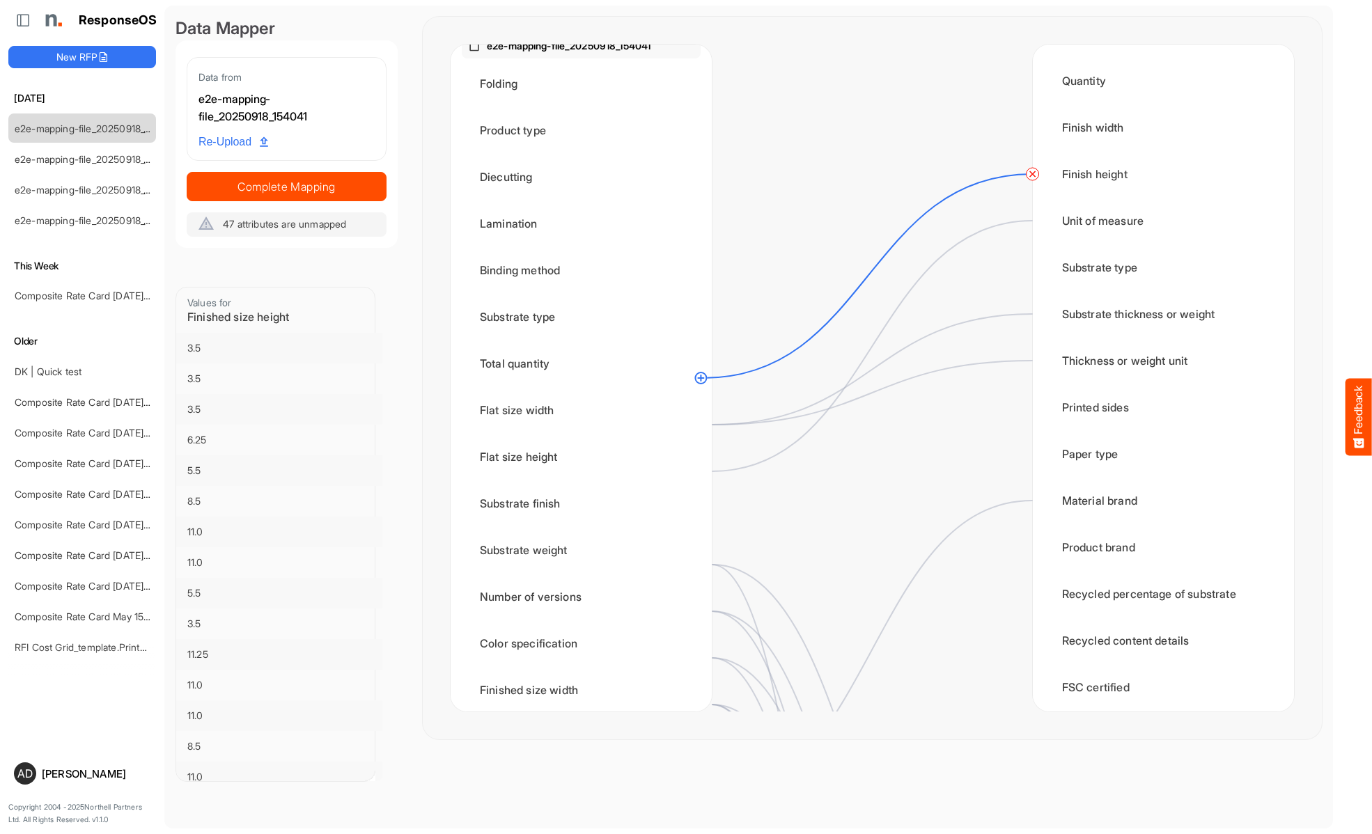
scroll to position [382, 0]
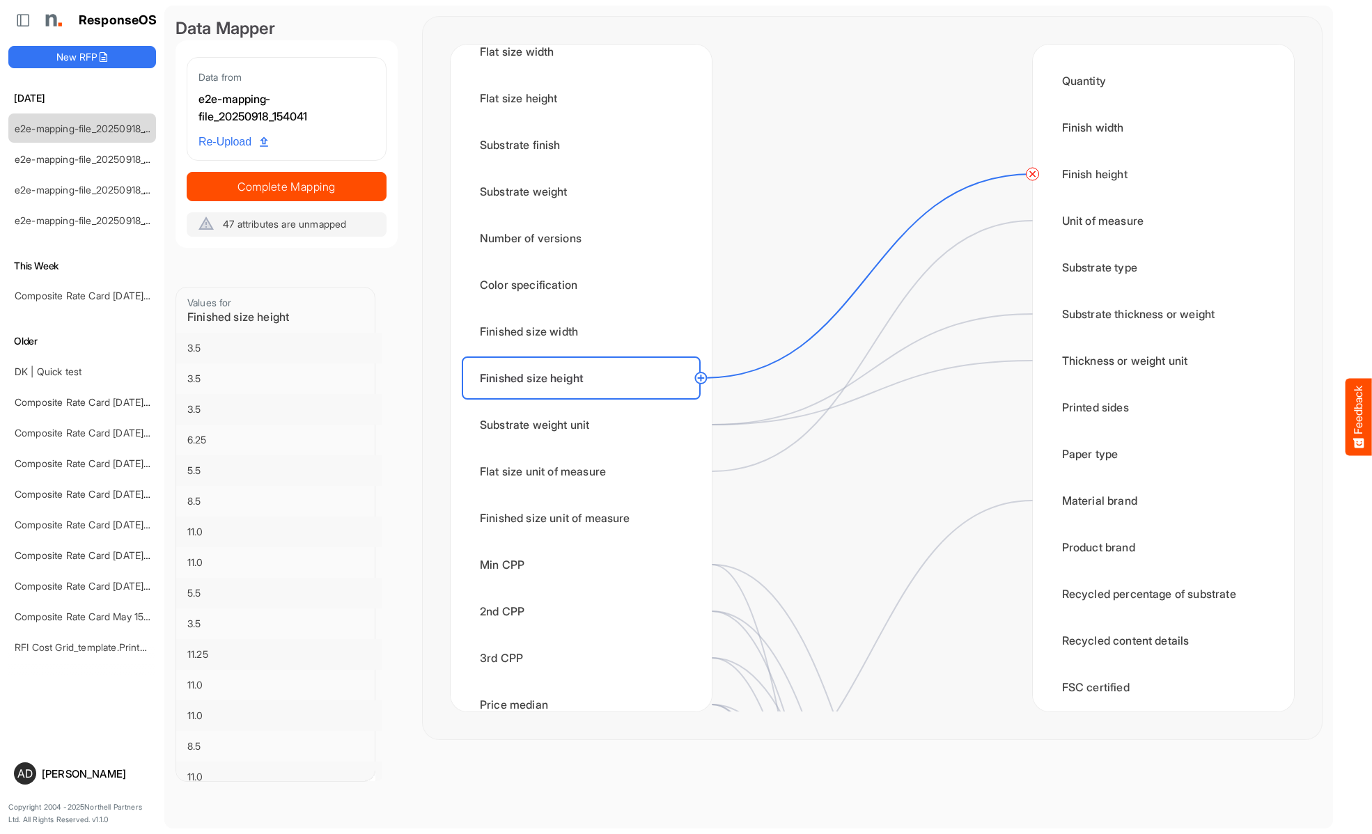
click at [1032, 174] on circle at bounding box center [1032, 174] width 17 height 17
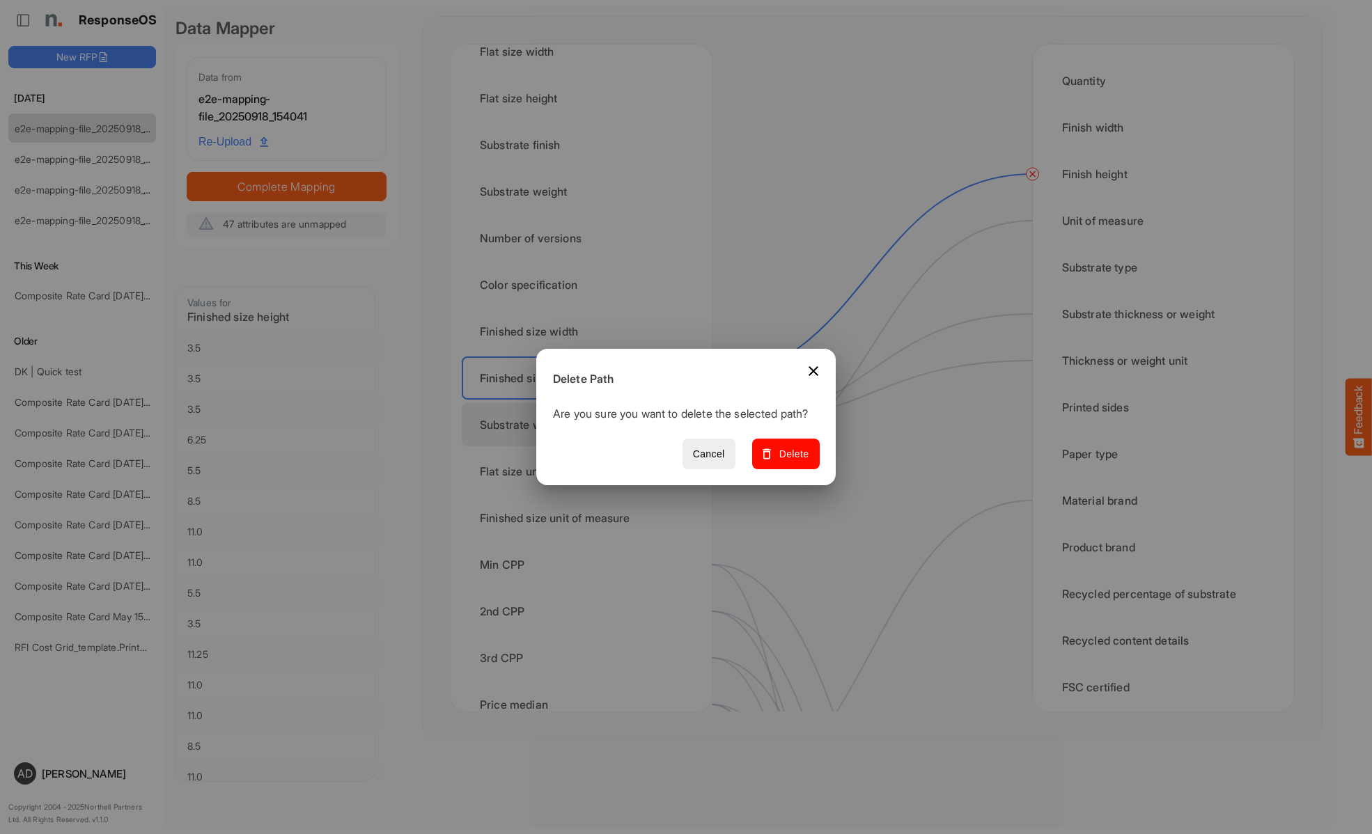
click at [790, 462] on span "Delete" at bounding box center [786, 454] width 47 height 17
click at [585, 425] on div "Substrate weight unit" at bounding box center [581, 424] width 239 height 43
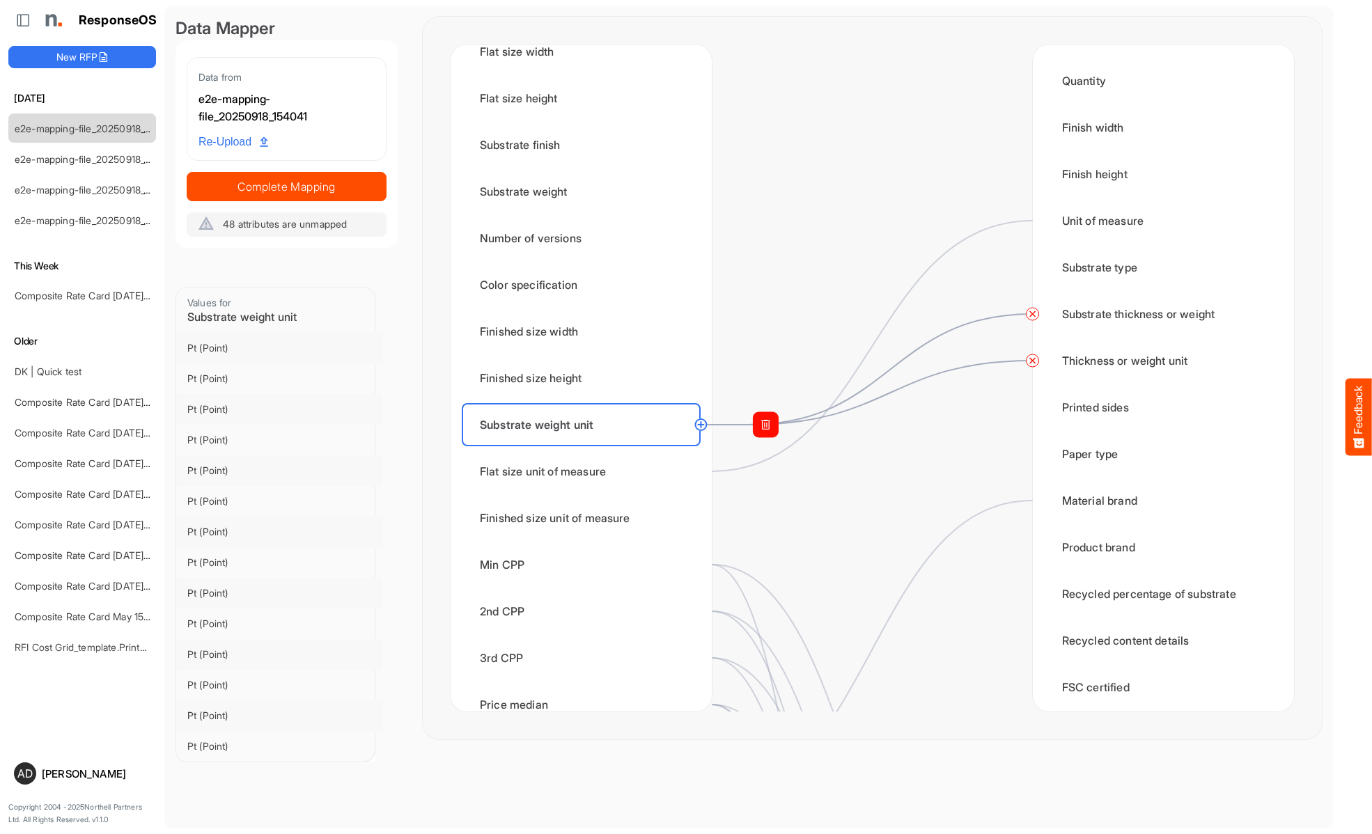
click at [1032, 361] on circle at bounding box center [1032, 360] width 17 height 17
click at [1032, 314] on circle at bounding box center [1032, 314] width 17 height 17
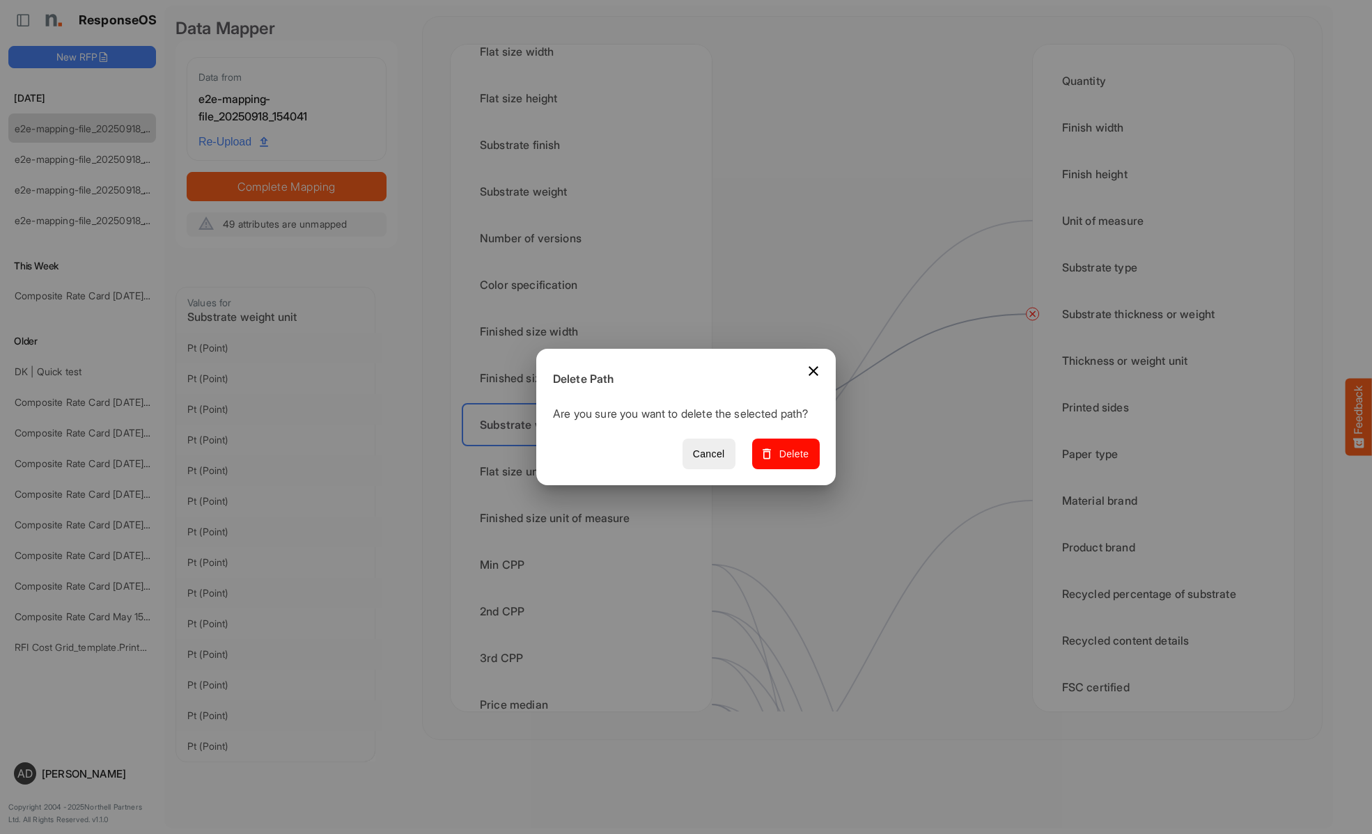
click at [790, 462] on span "Delete" at bounding box center [786, 454] width 47 height 17
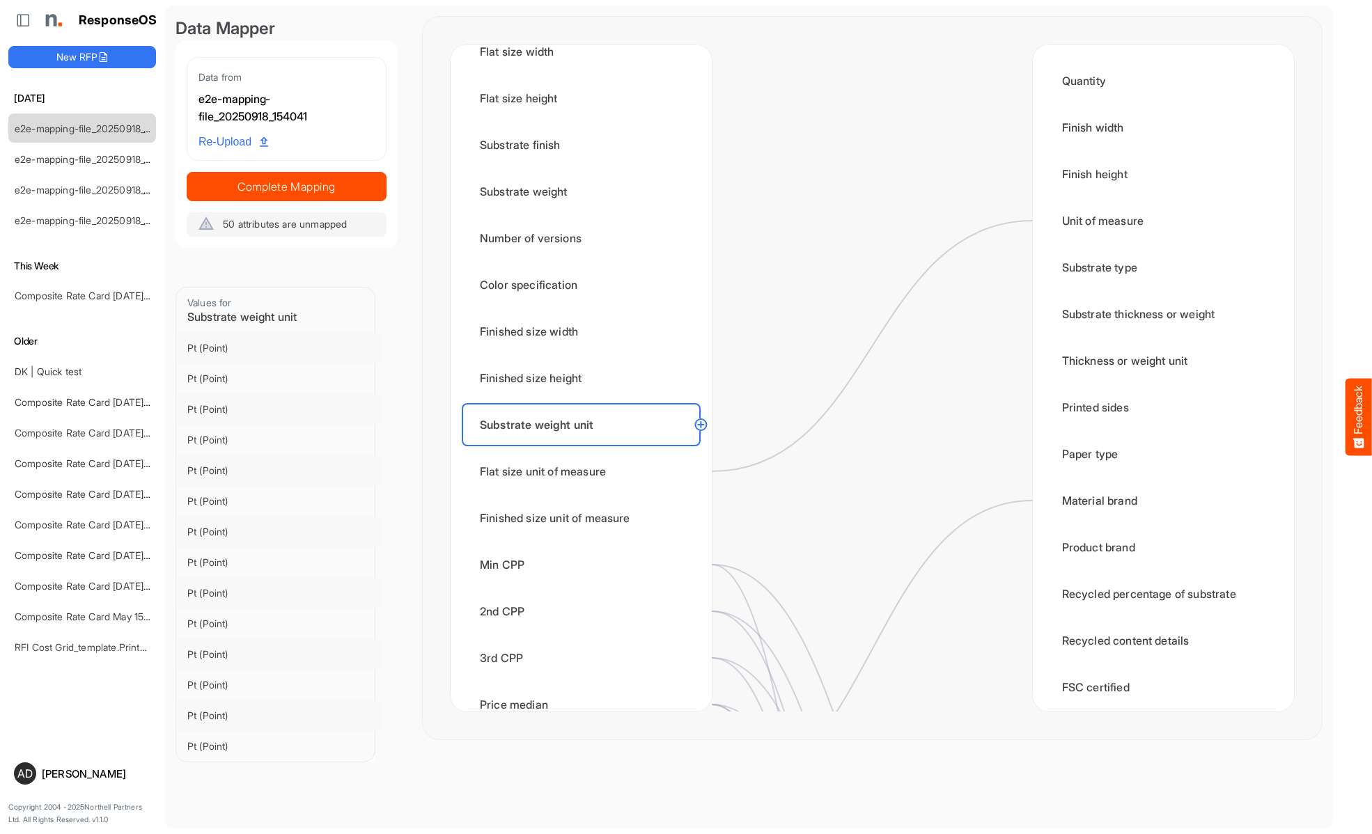
click at [585, 471] on div "Flat size unit of measure" at bounding box center [581, 471] width 239 height 43
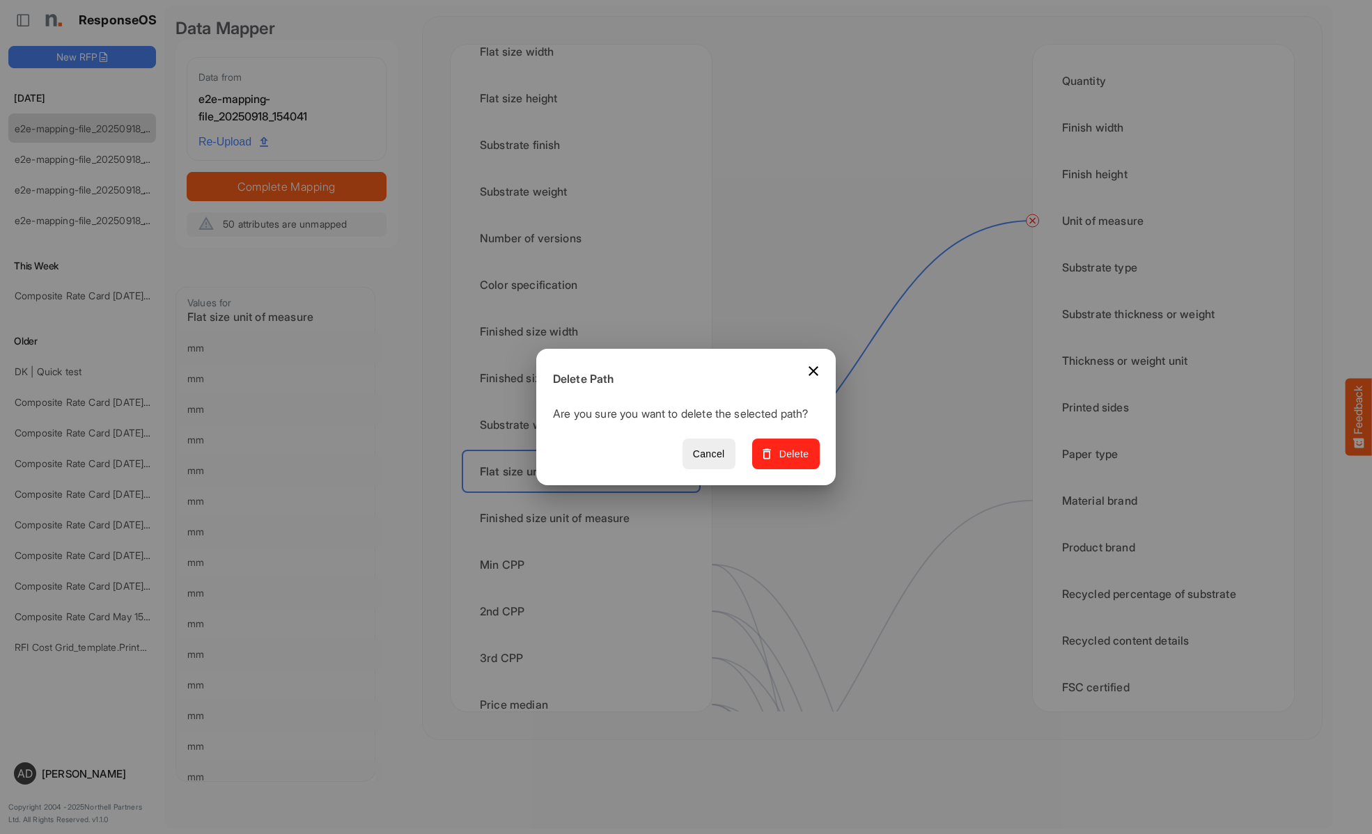
click at [790, 462] on span "Delete" at bounding box center [786, 454] width 47 height 17
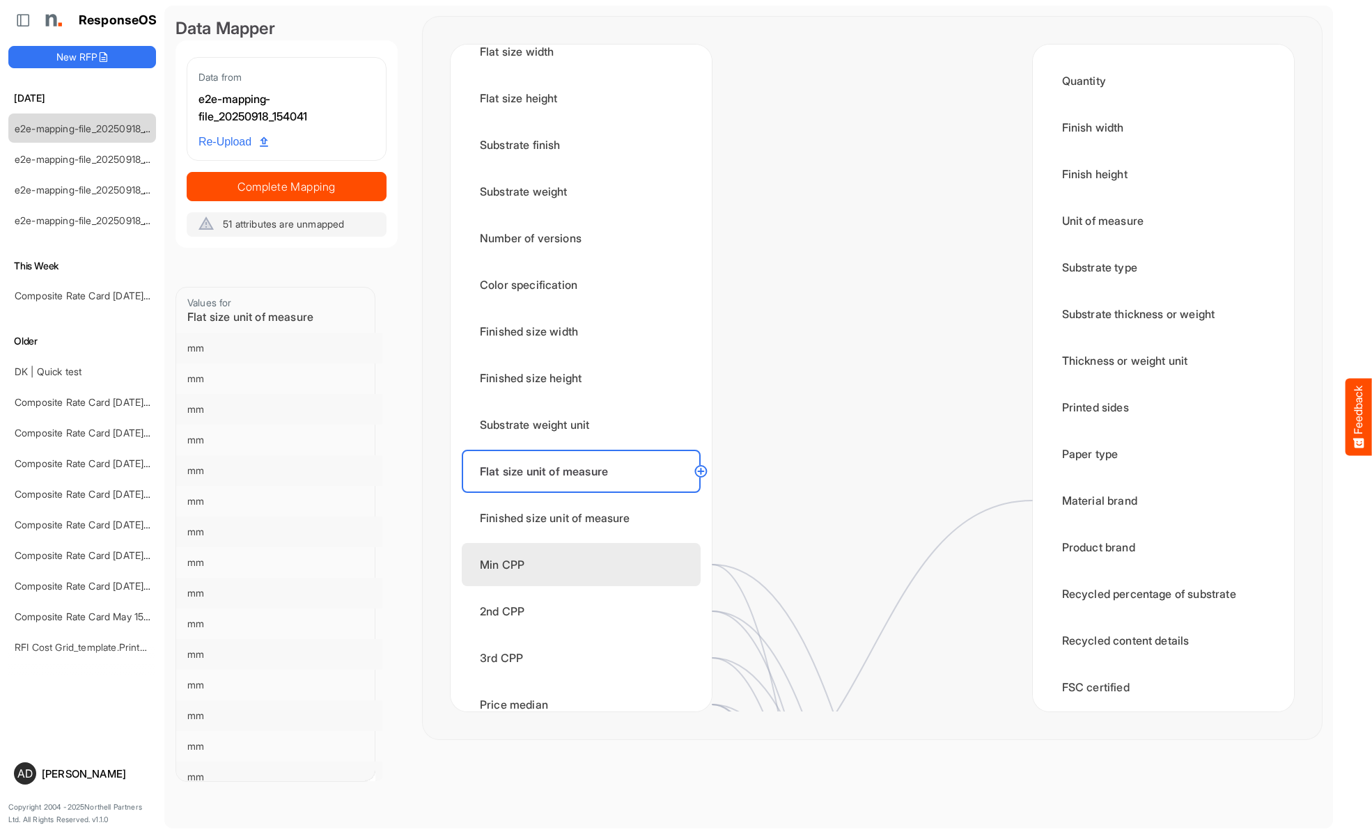
click at [585, 518] on div "Finished size unit of measure" at bounding box center [581, 518] width 239 height 43
click at [585, 565] on div "Min CPP" at bounding box center [581, 564] width 239 height 43
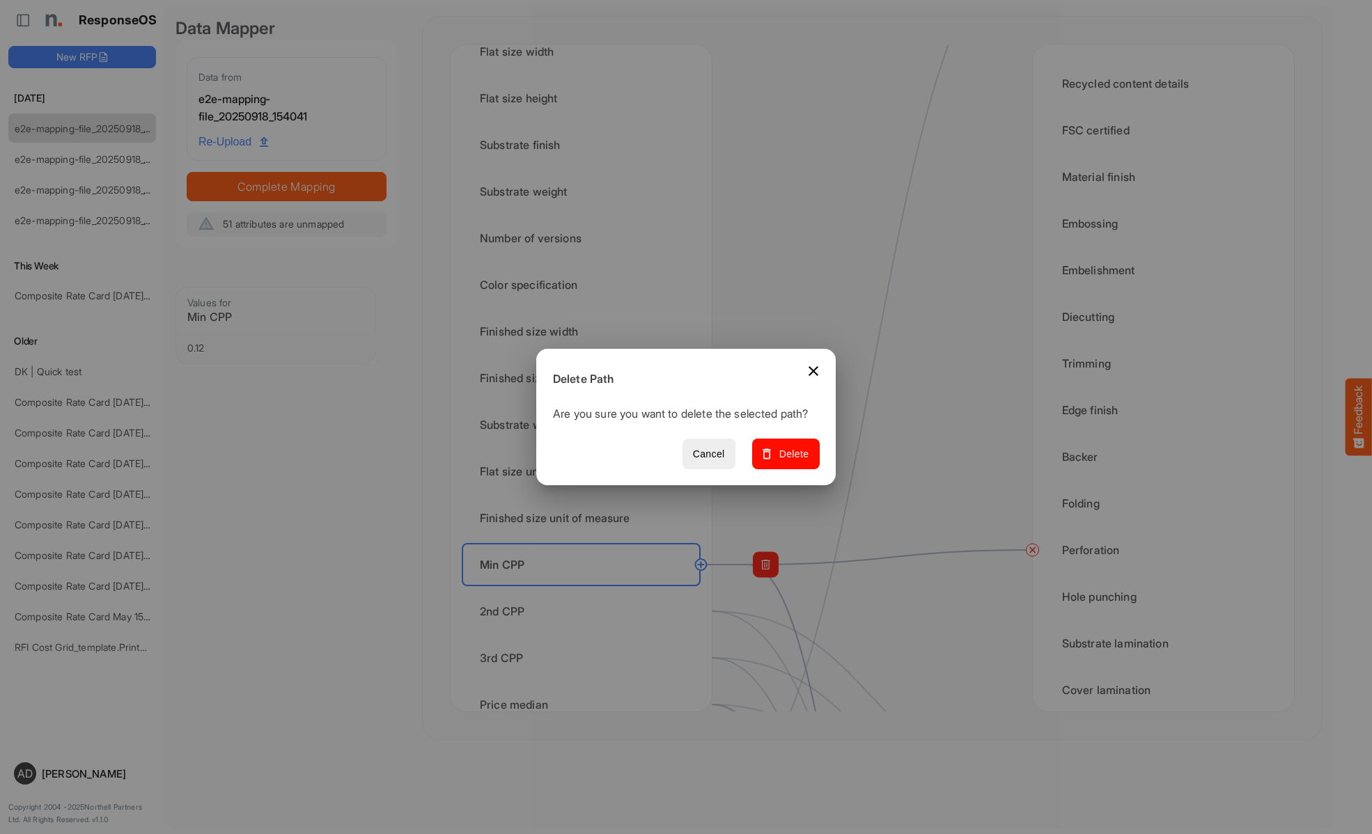
click at [790, 462] on span "Delete" at bounding box center [786, 454] width 47 height 17
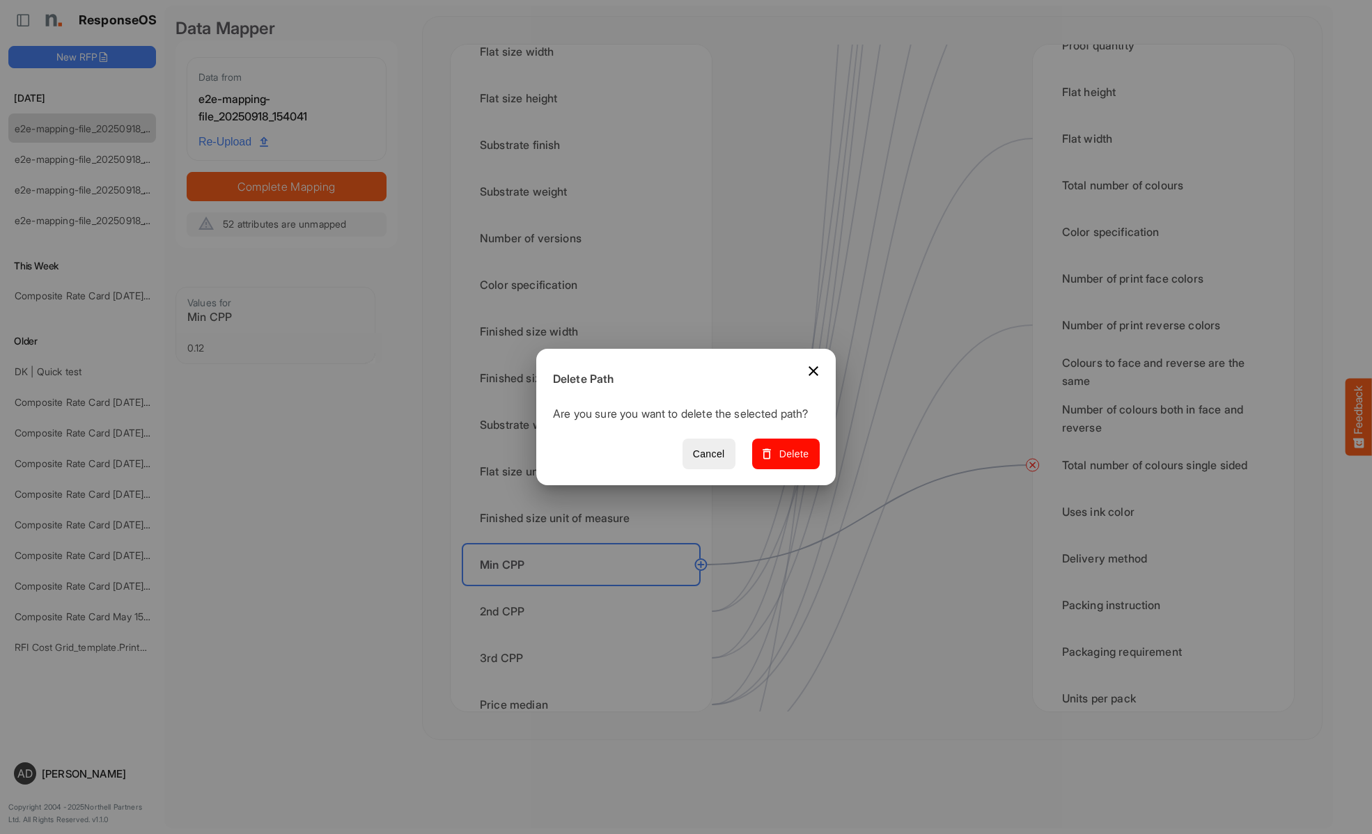
click at [790, 462] on span "Delete" at bounding box center [786, 454] width 47 height 17
click at [585, 611] on div "2nd CPP" at bounding box center [581, 611] width 239 height 43
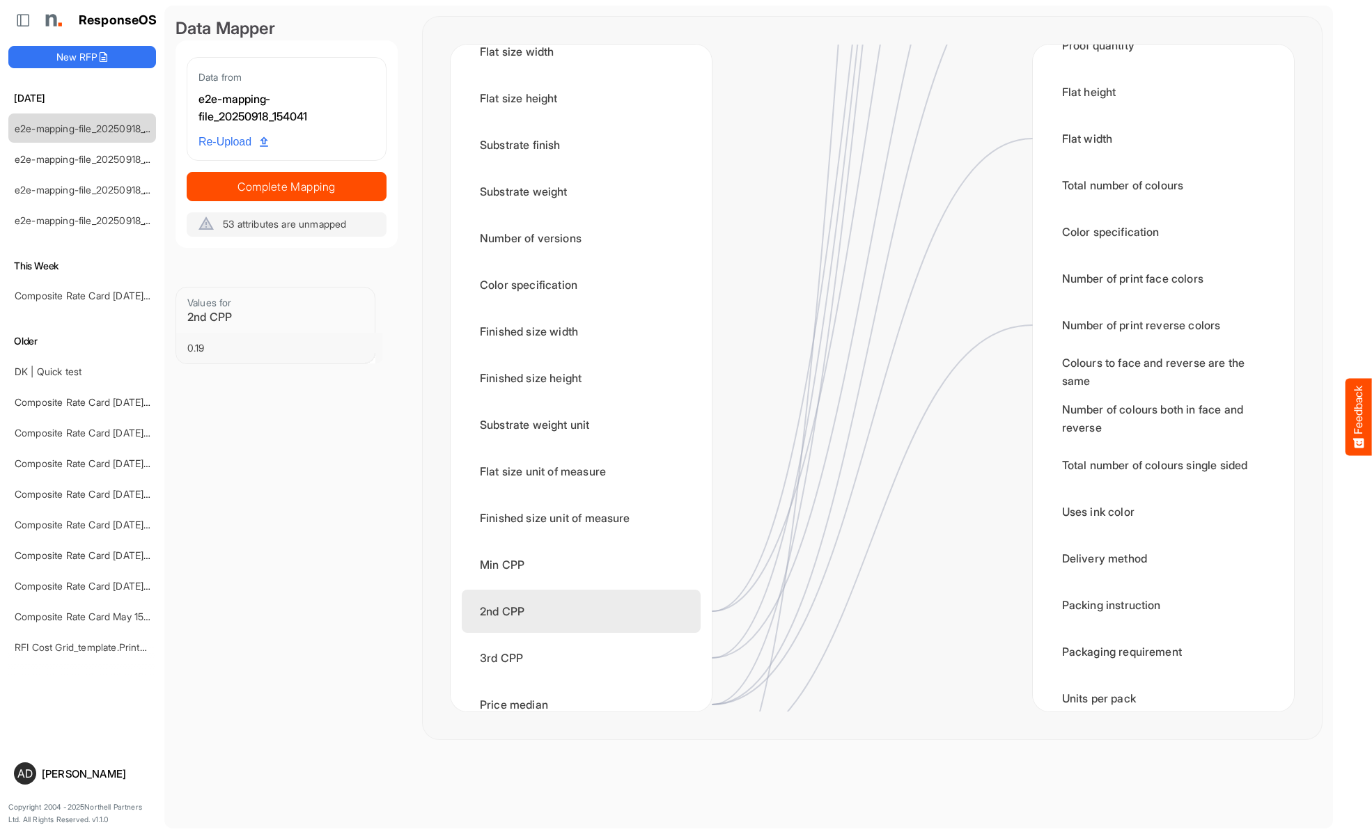
scroll to position [1253, 0]
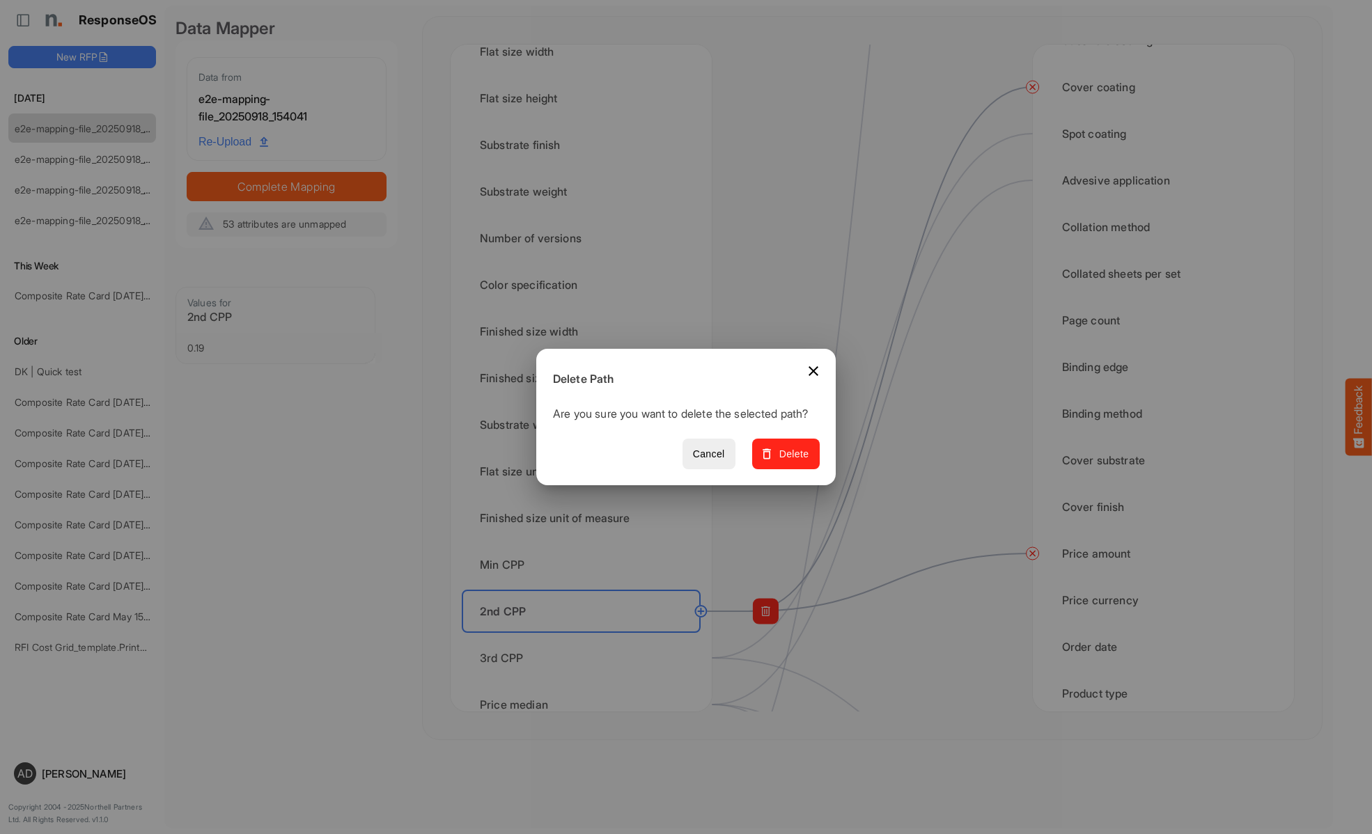
click at [790, 462] on span "Delete" at bounding box center [786, 454] width 47 height 17
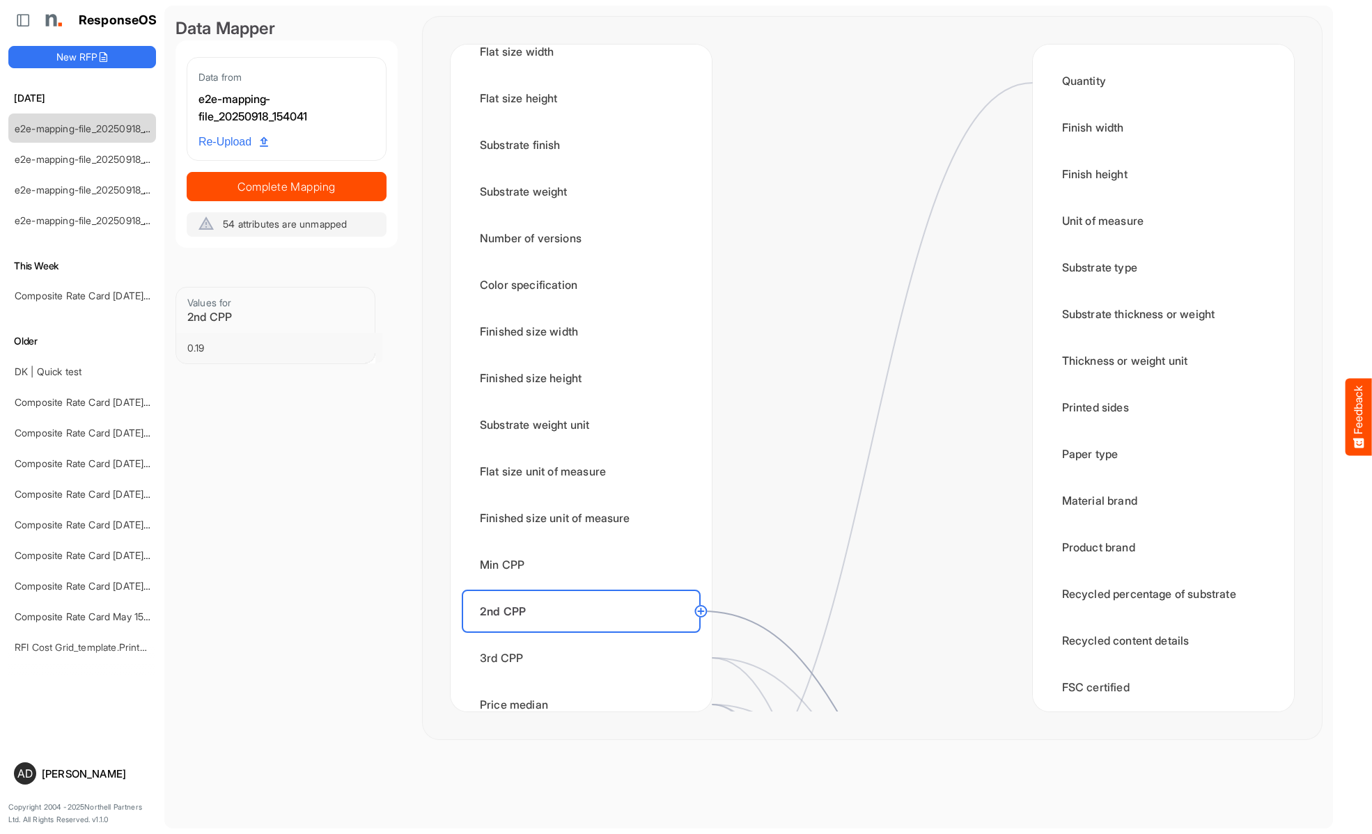
scroll to position [836, 0]
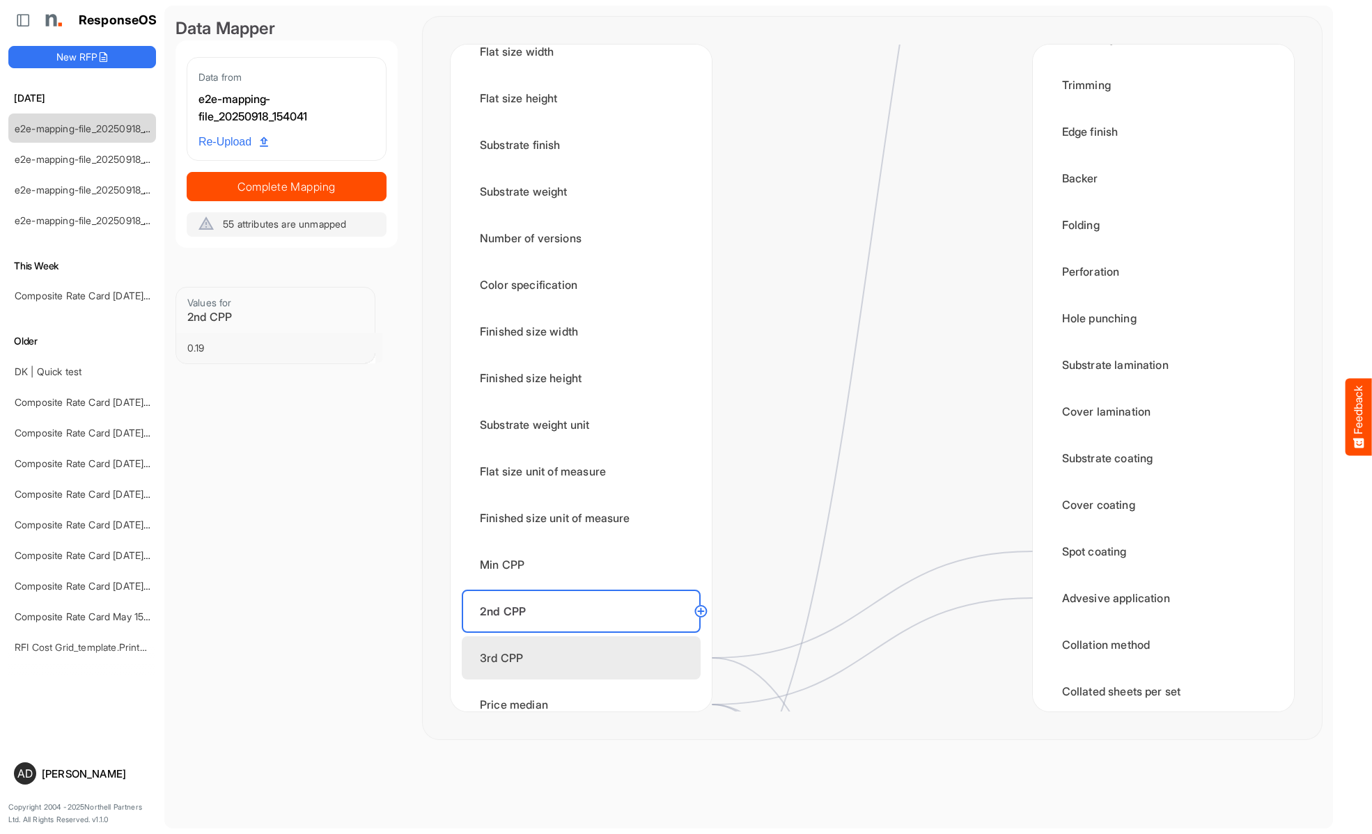
click at [585, 658] on div "3rd CPP" at bounding box center [581, 657] width 239 height 43
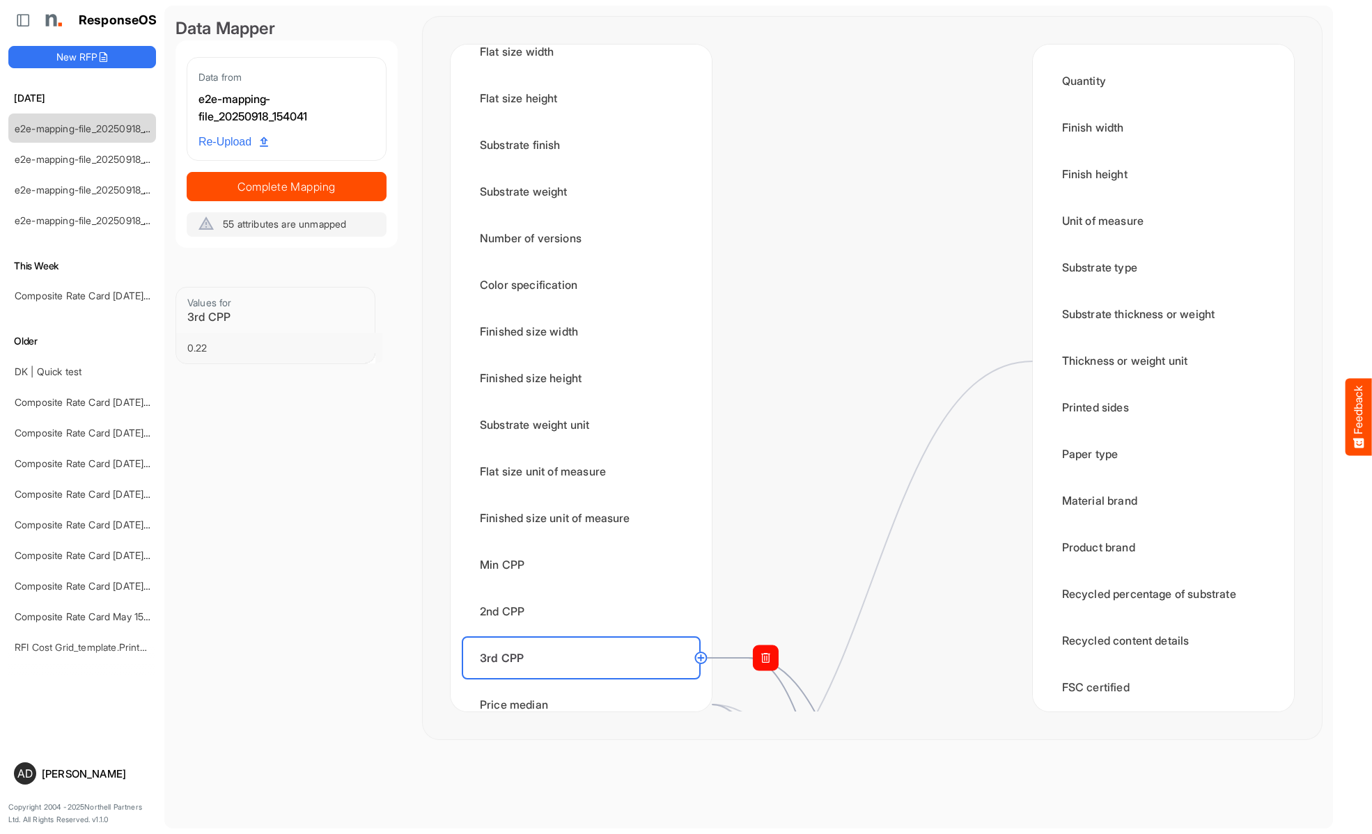
scroll to position [1532, 0]
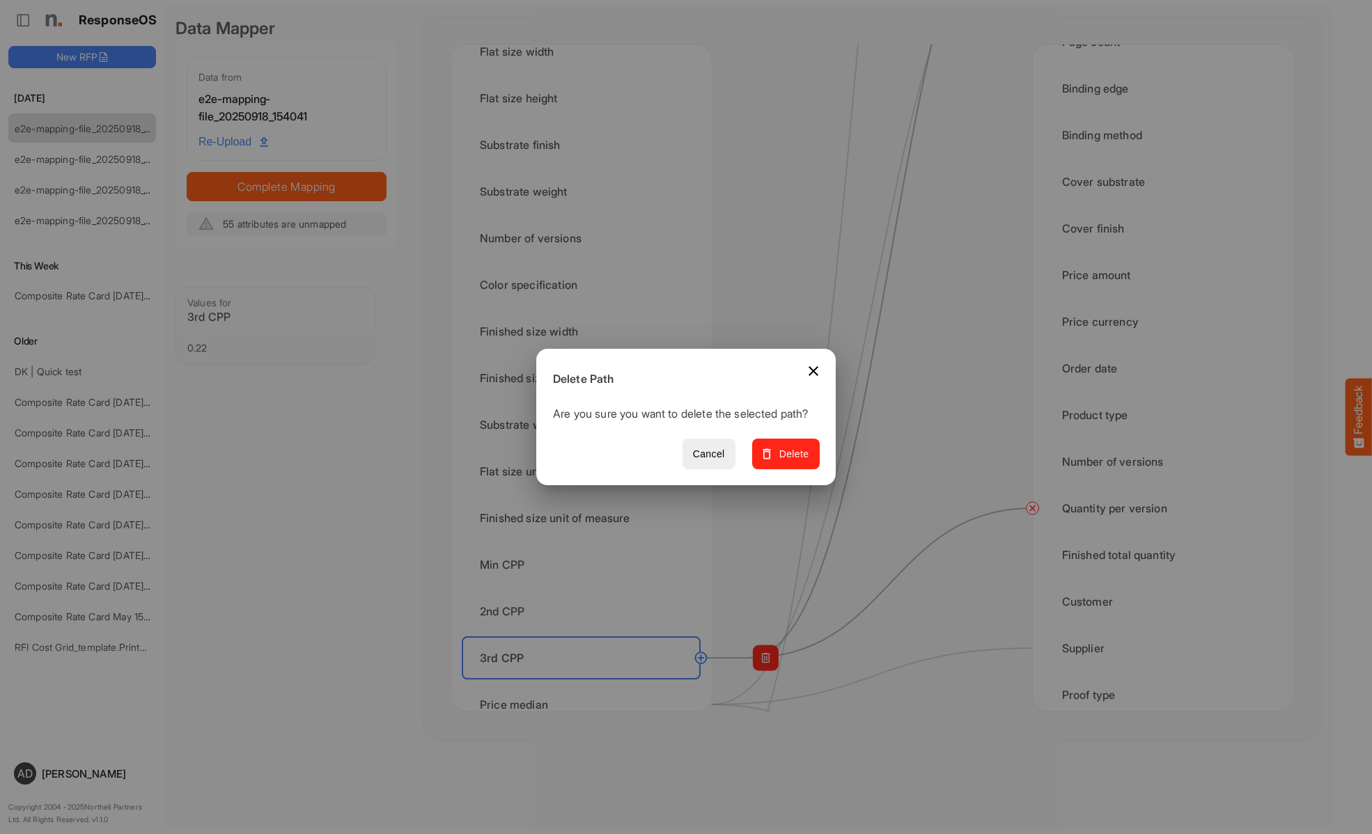
click at [790, 462] on span "Delete" at bounding box center [786, 454] width 47 height 17
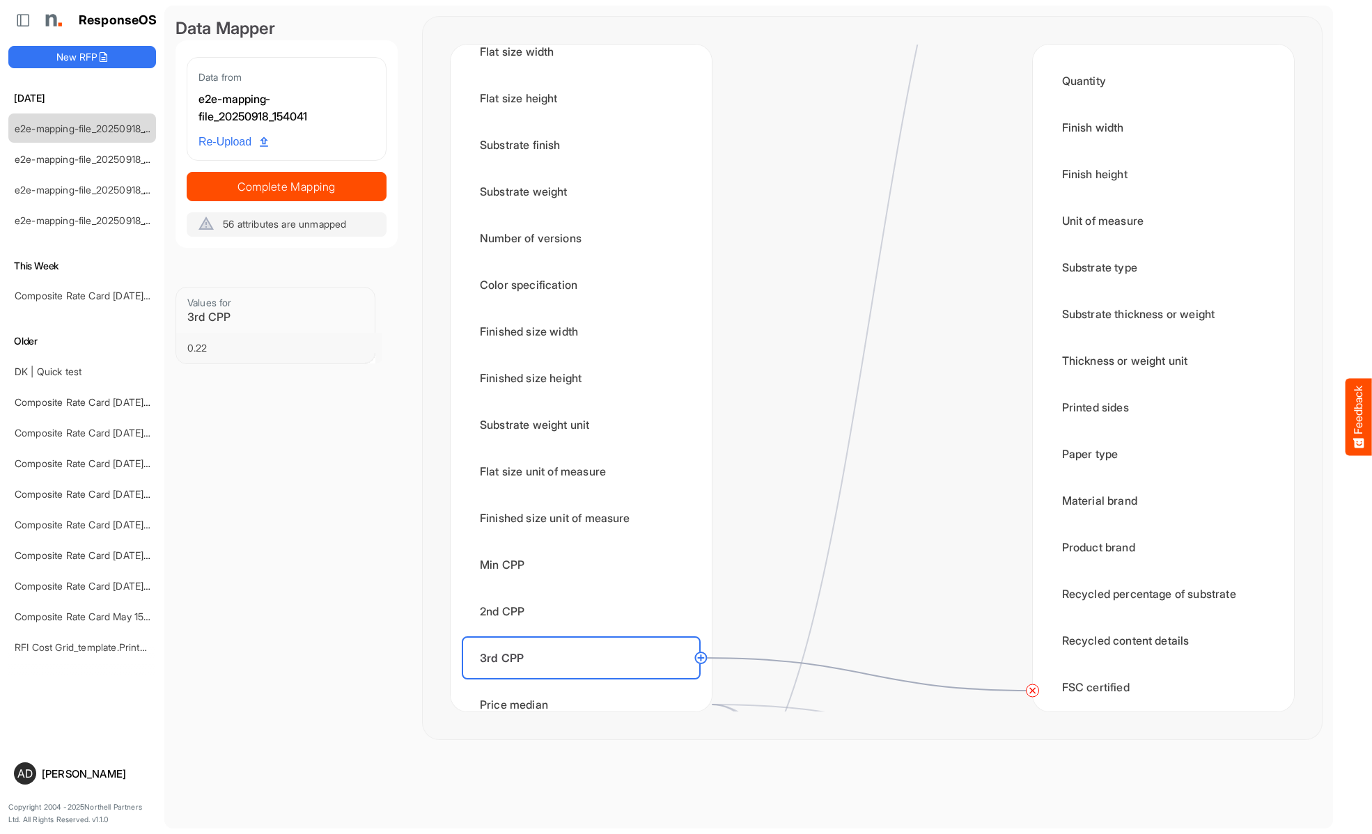
click at [1032, 691] on circle at bounding box center [1032, 690] width 17 height 17
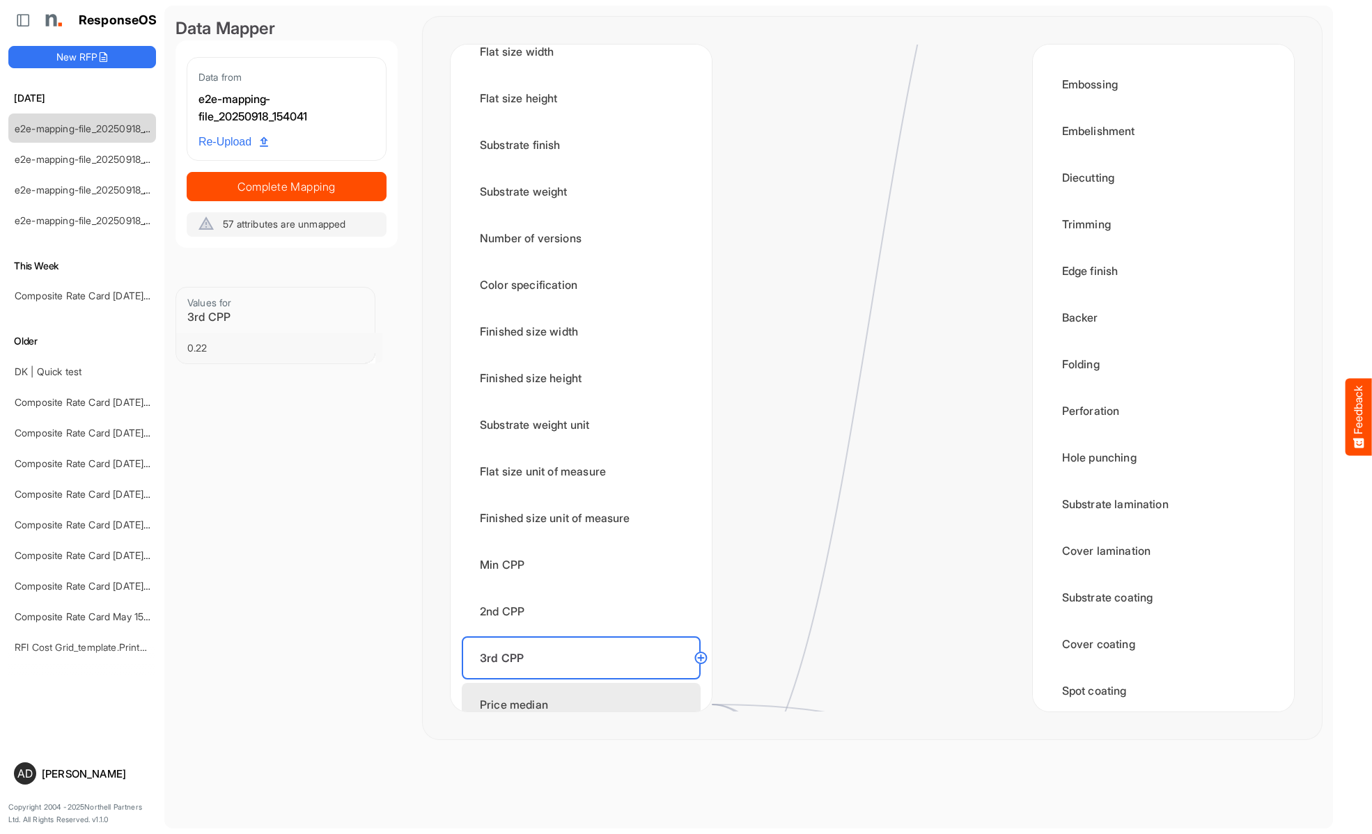
click at [585, 690] on div "Price median" at bounding box center [581, 704] width 239 height 43
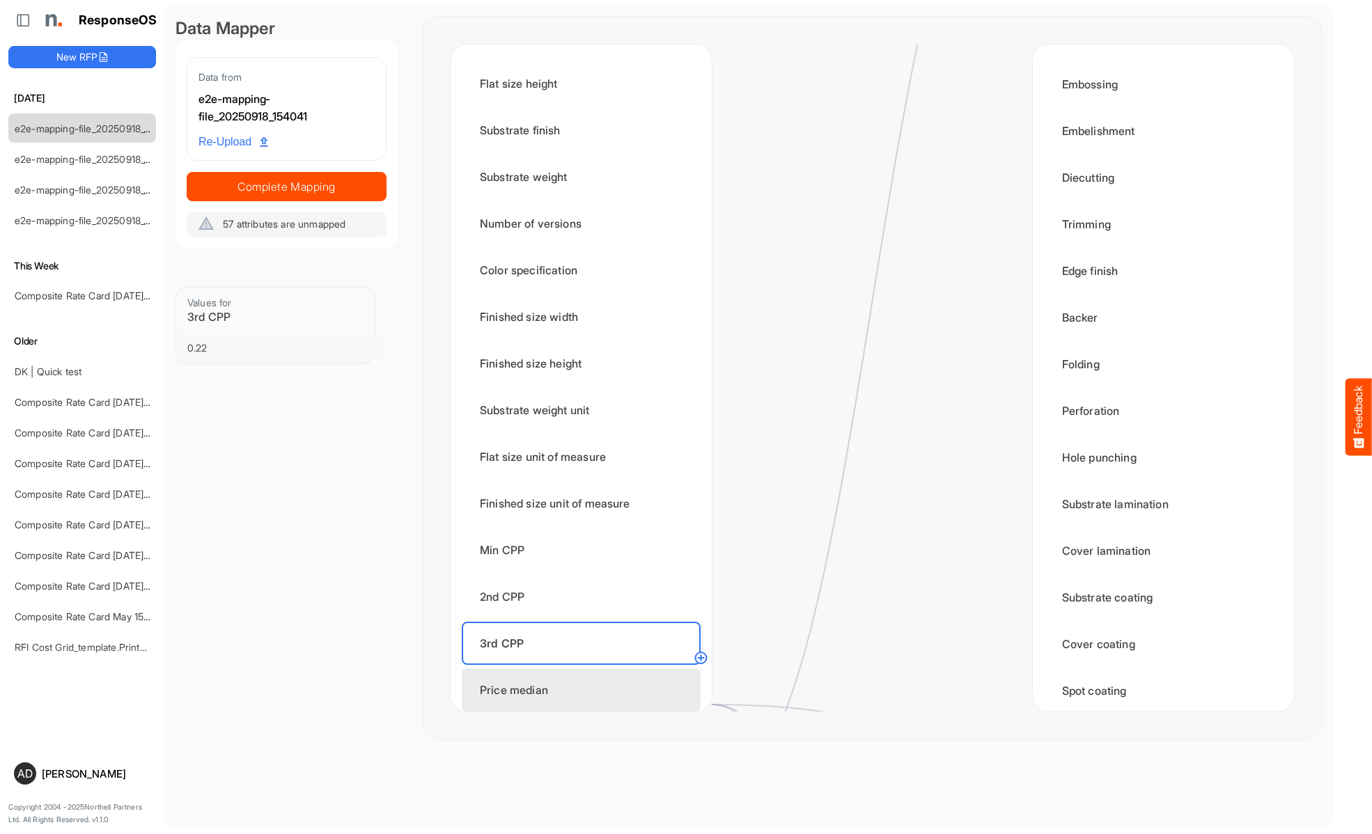
scroll to position [0, 0]
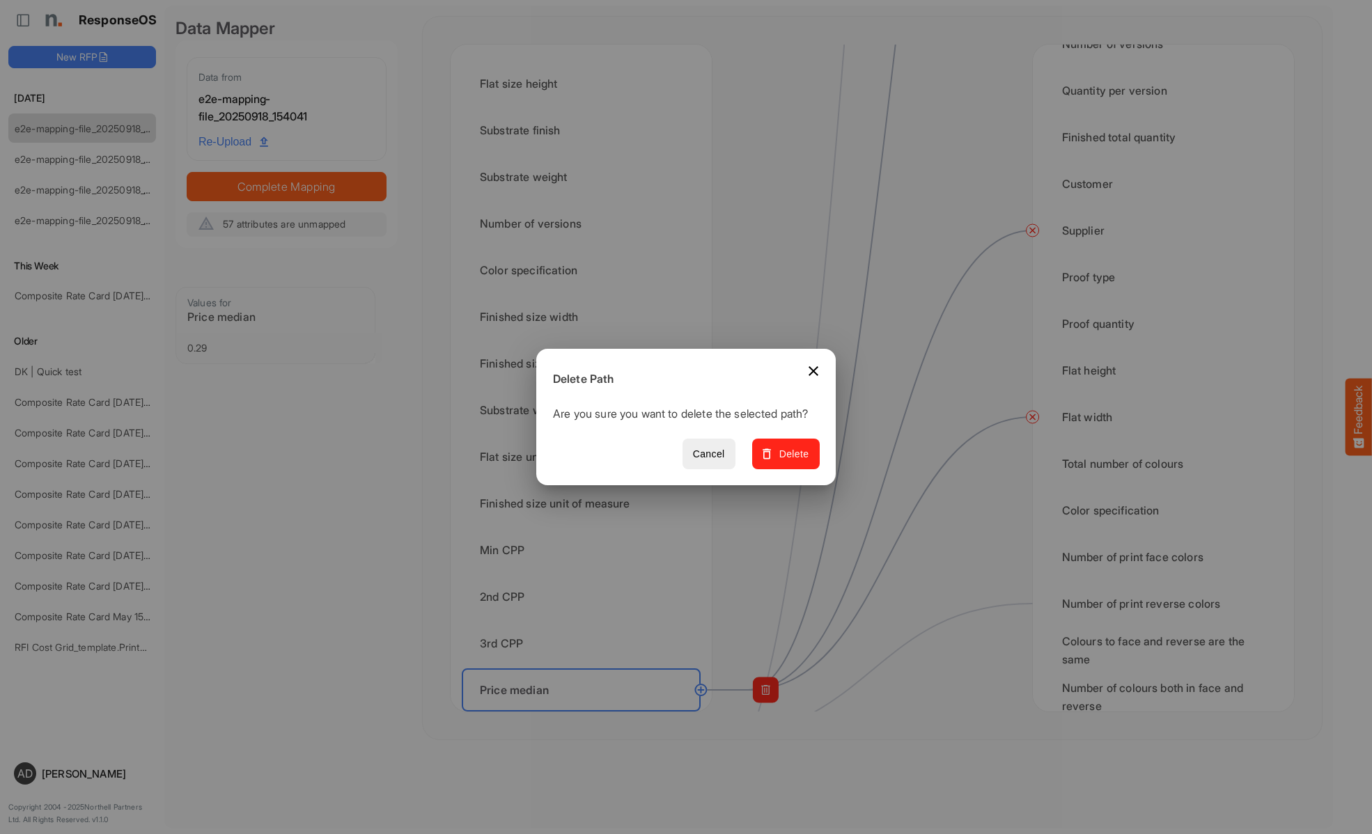
click at [790, 462] on span "Delete" at bounding box center [786, 454] width 47 height 17
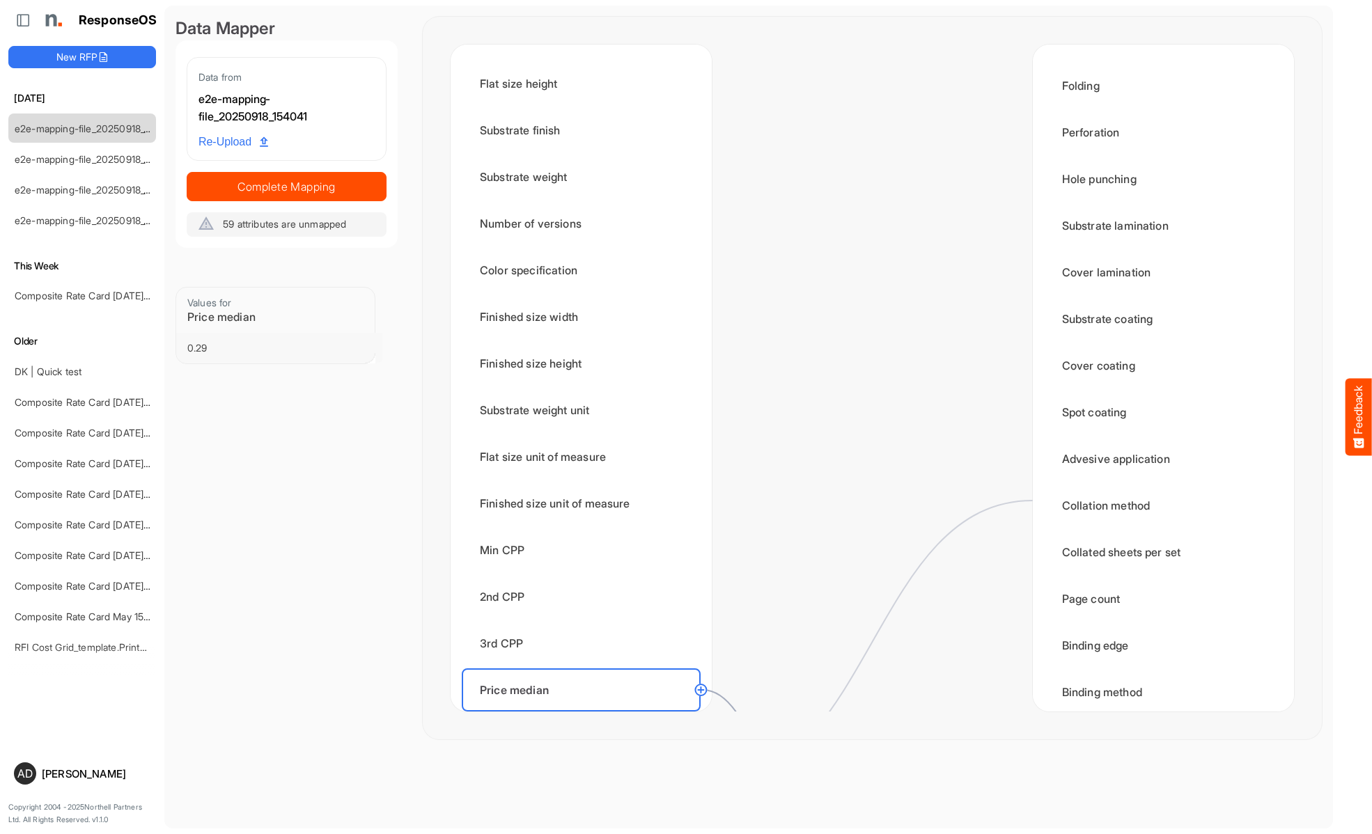
scroll to position [1671, 0]
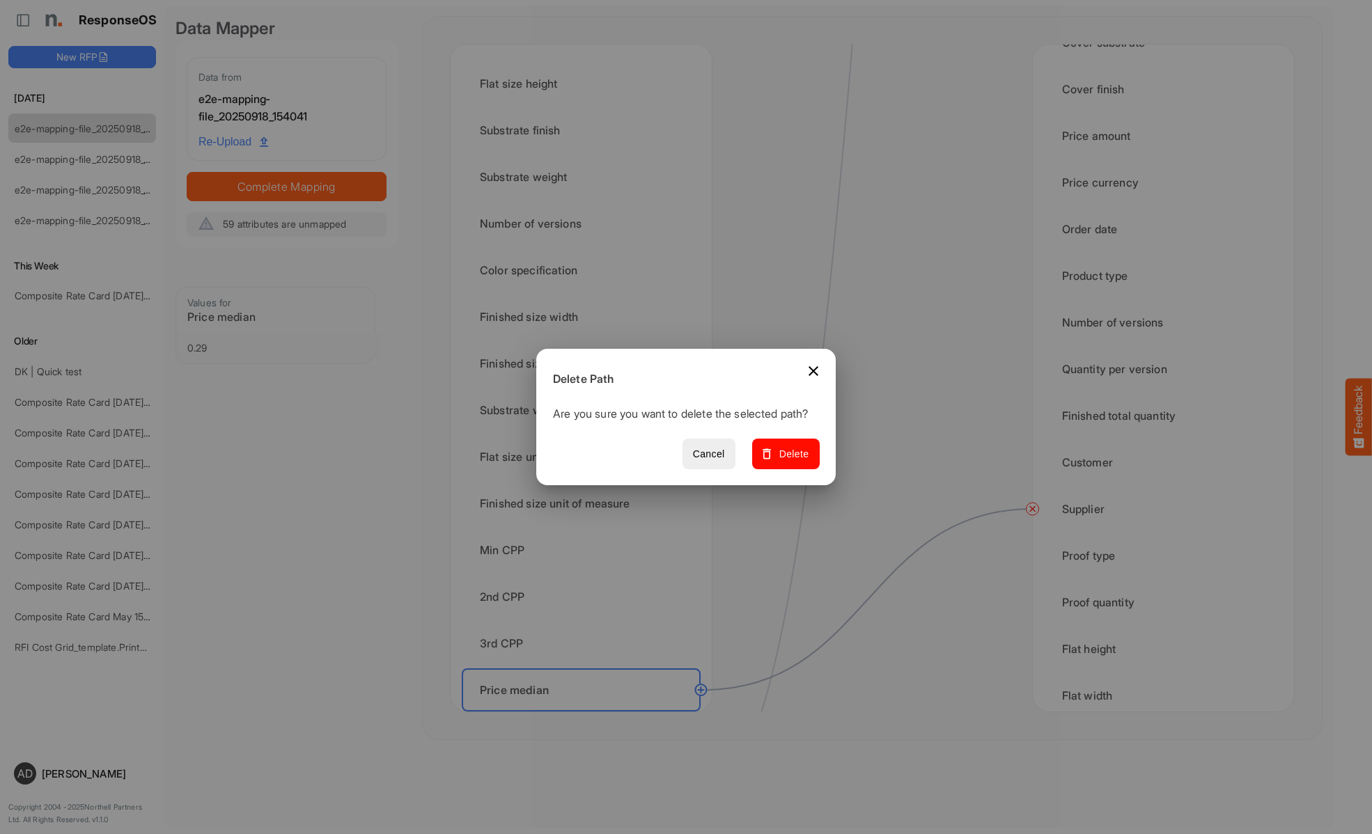
click at [790, 462] on span "Delete" at bounding box center [786, 454] width 47 height 17
click at [585, 715] on div "Price mean" at bounding box center [581, 736] width 239 height 43
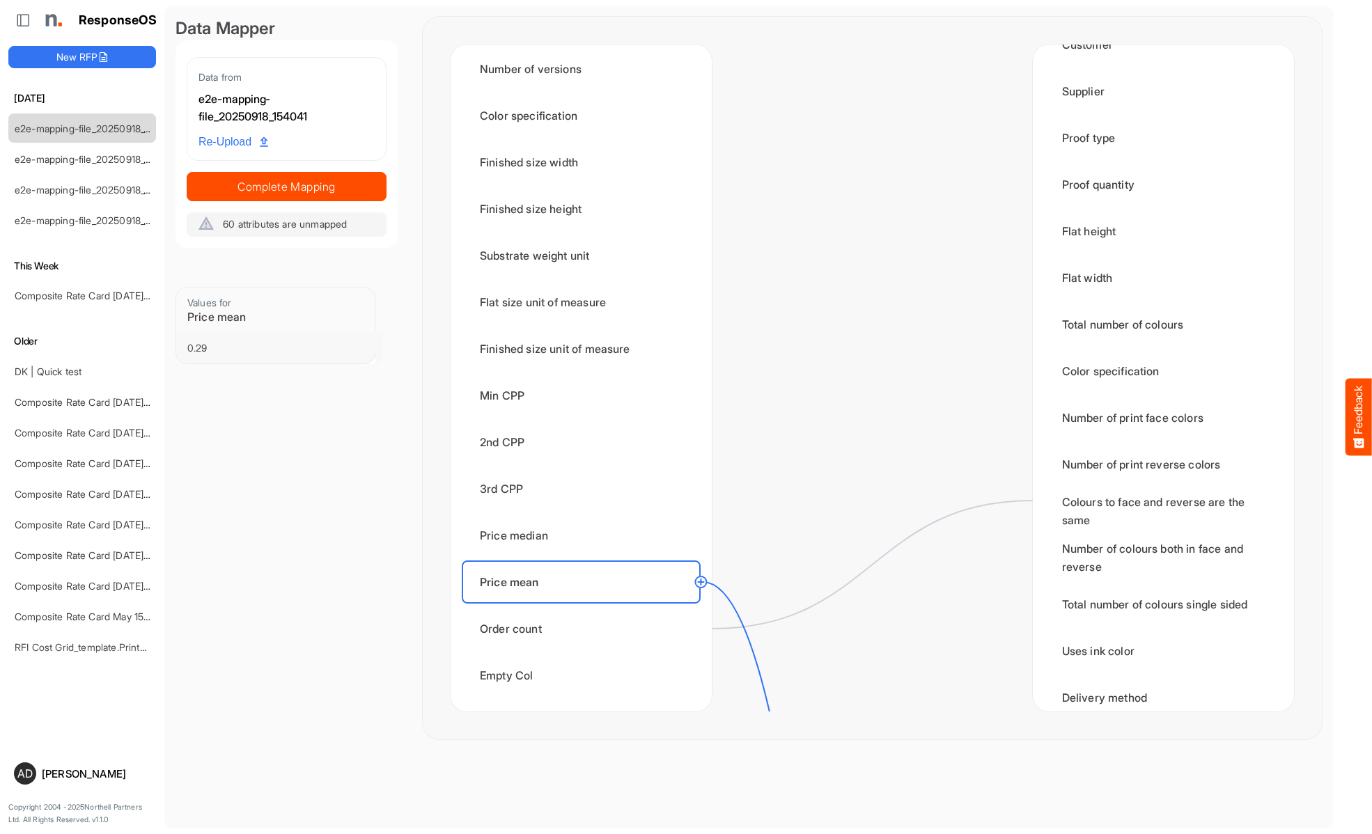
scroll to position [2228, 0]
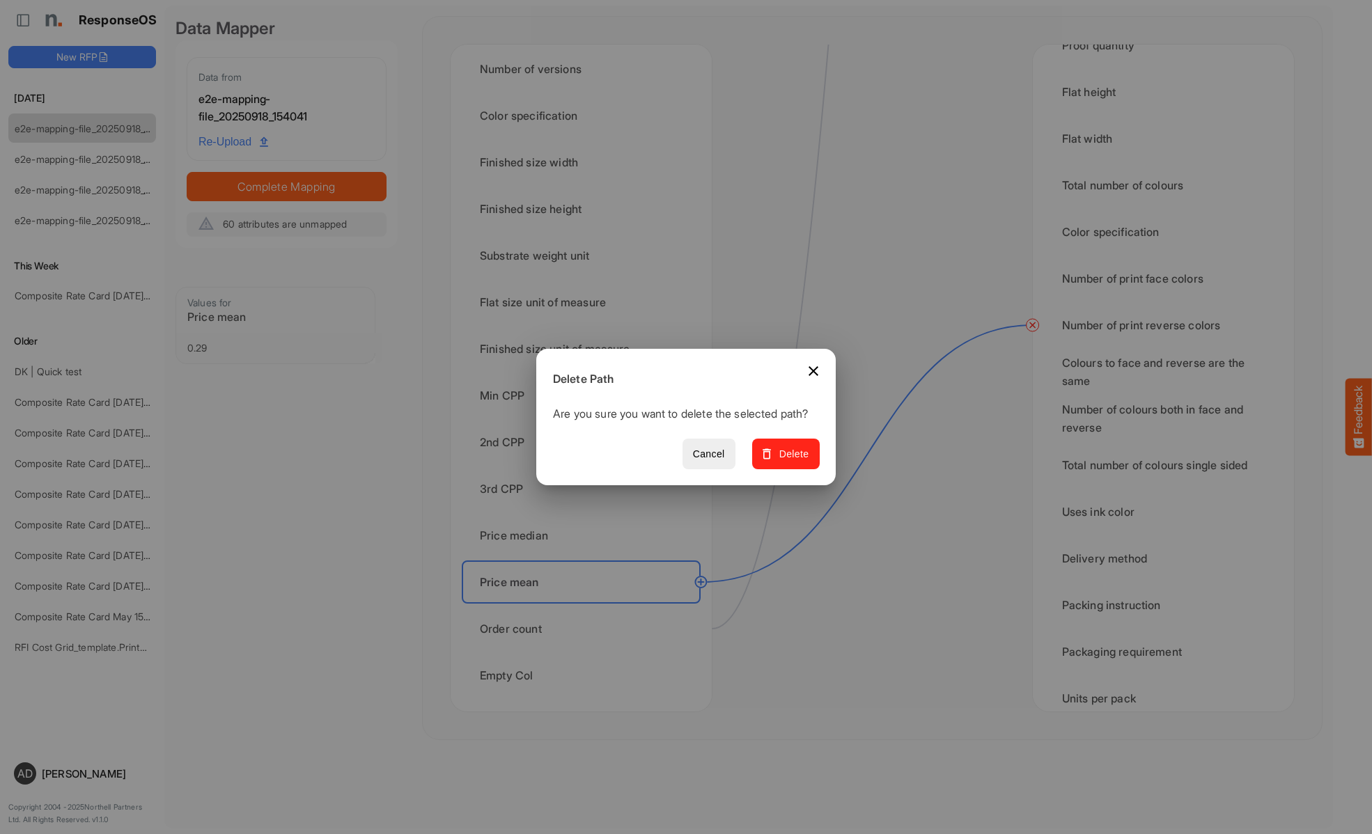
click at [790, 462] on span "Delete" at bounding box center [786, 454] width 47 height 17
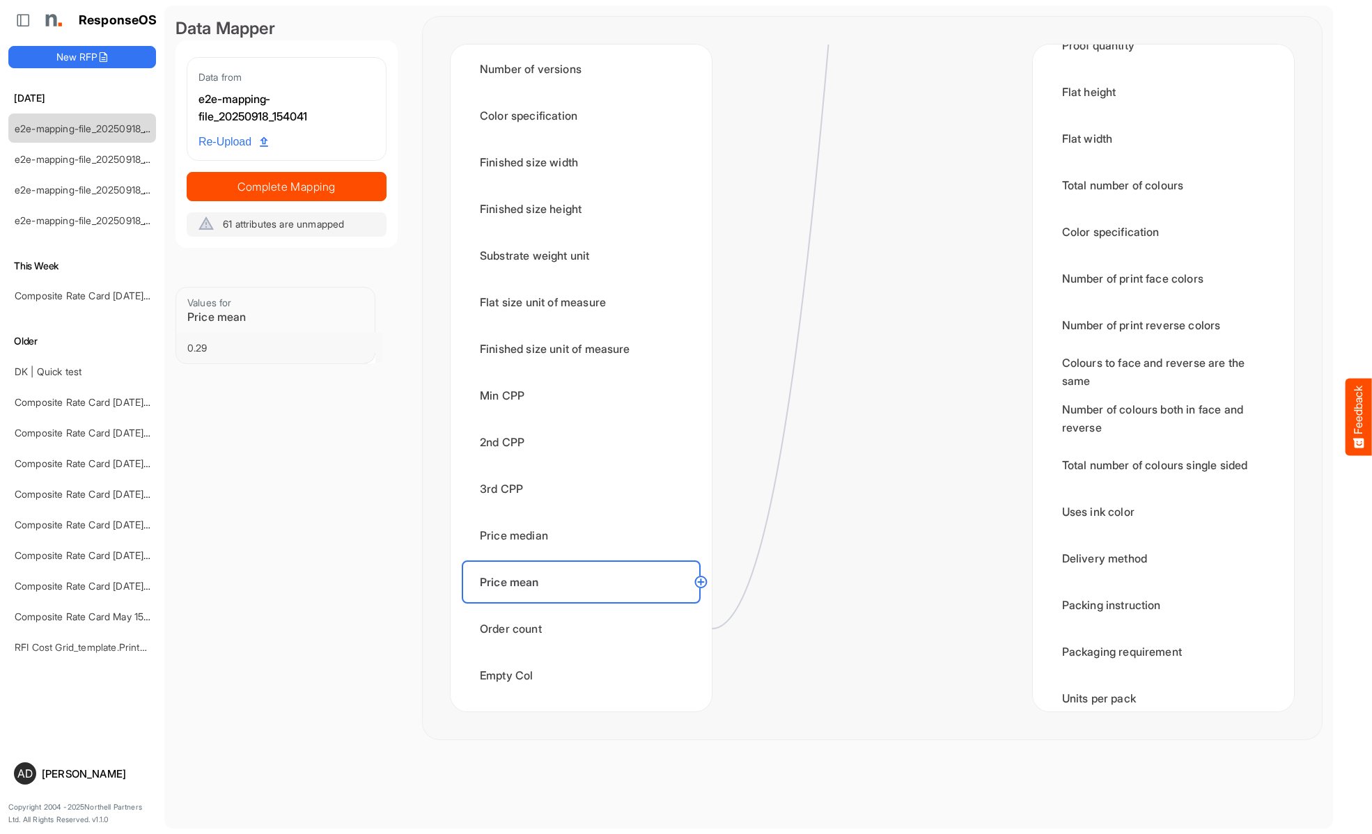
click at [585, 629] on div "Order count" at bounding box center [581, 628] width 239 height 43
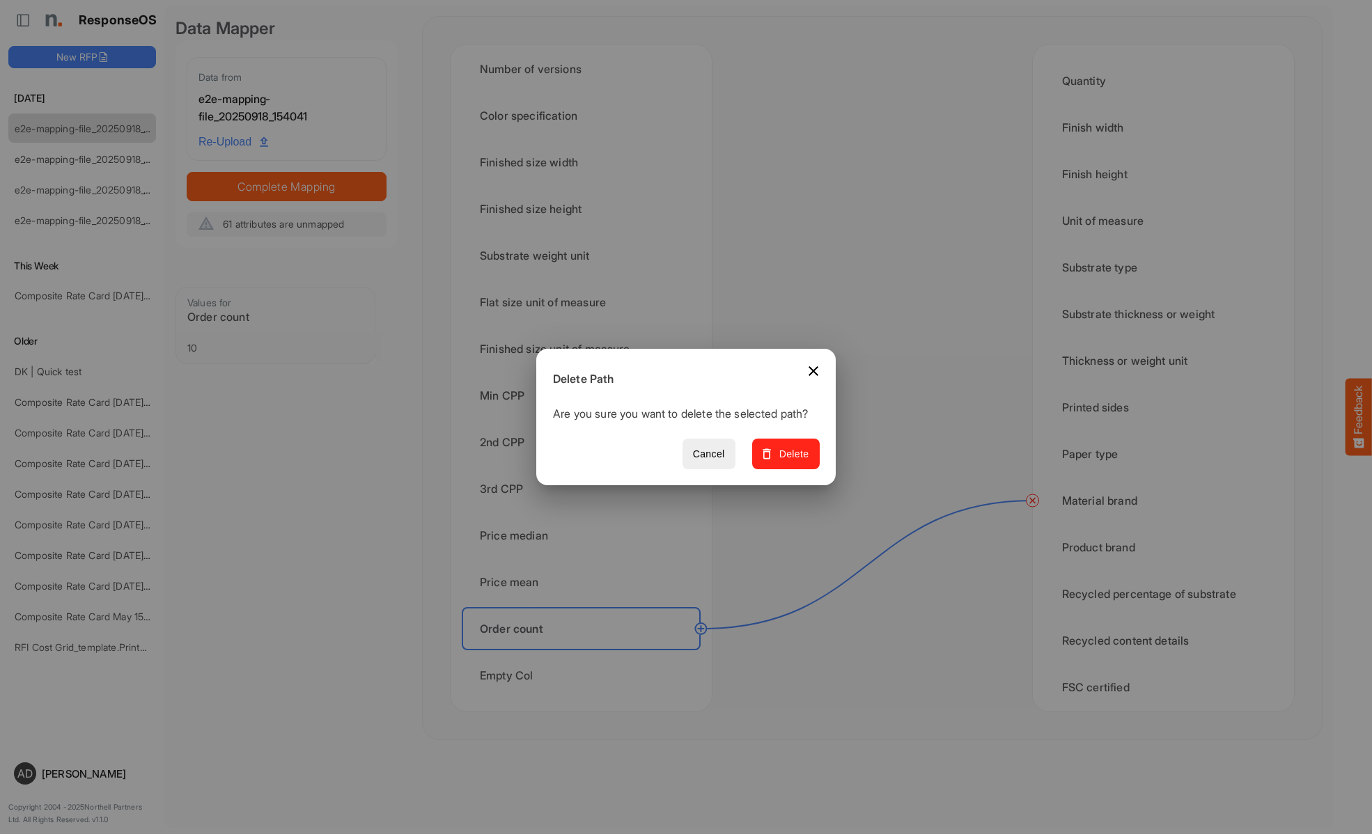
click at [790, 462] on span "Delete" at bounding box center [786, 454] width 47 height 17
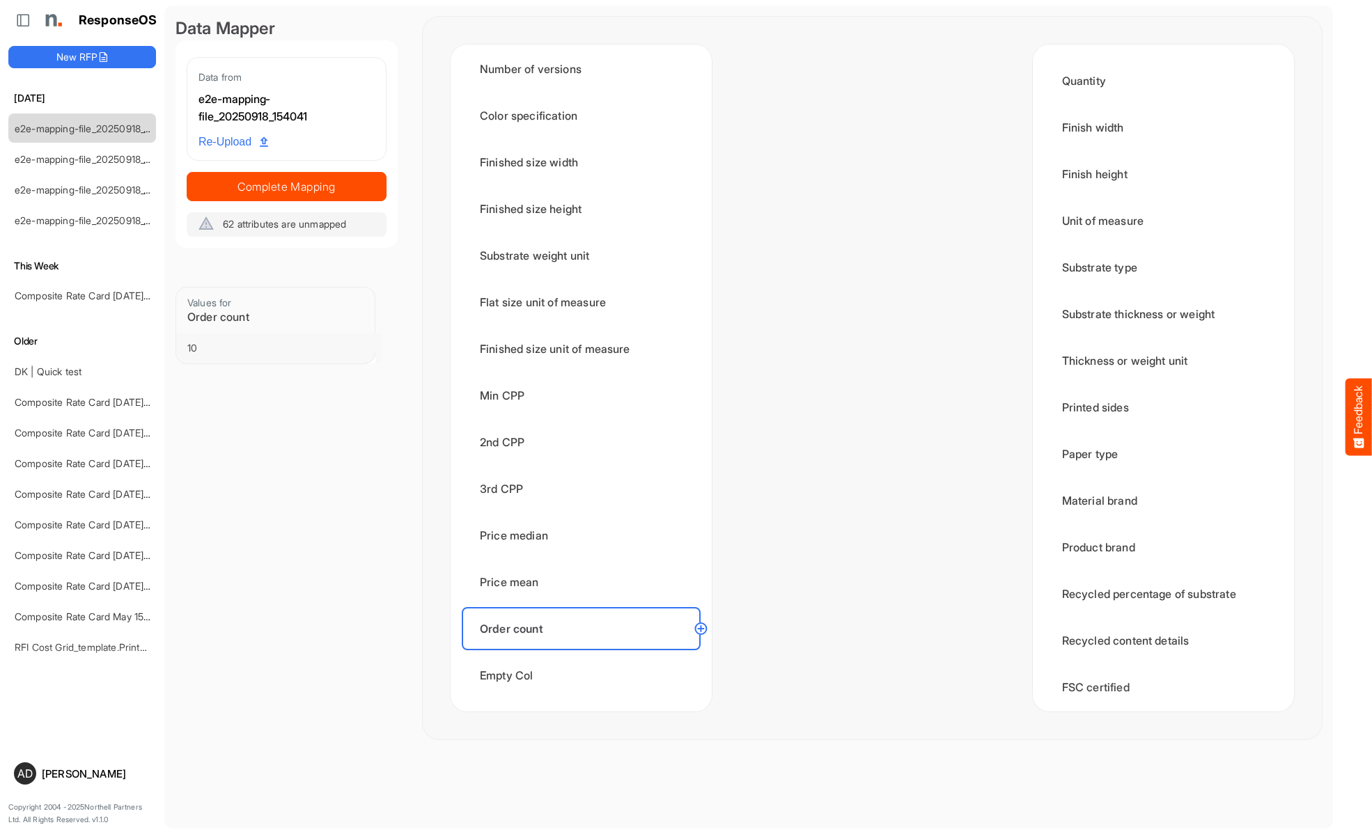
click at [585, 675] on div "Empty Col" at bounding box center [581, 675] width 239 height 43
